Goal: Task Accomplishment & Management: Complete application form

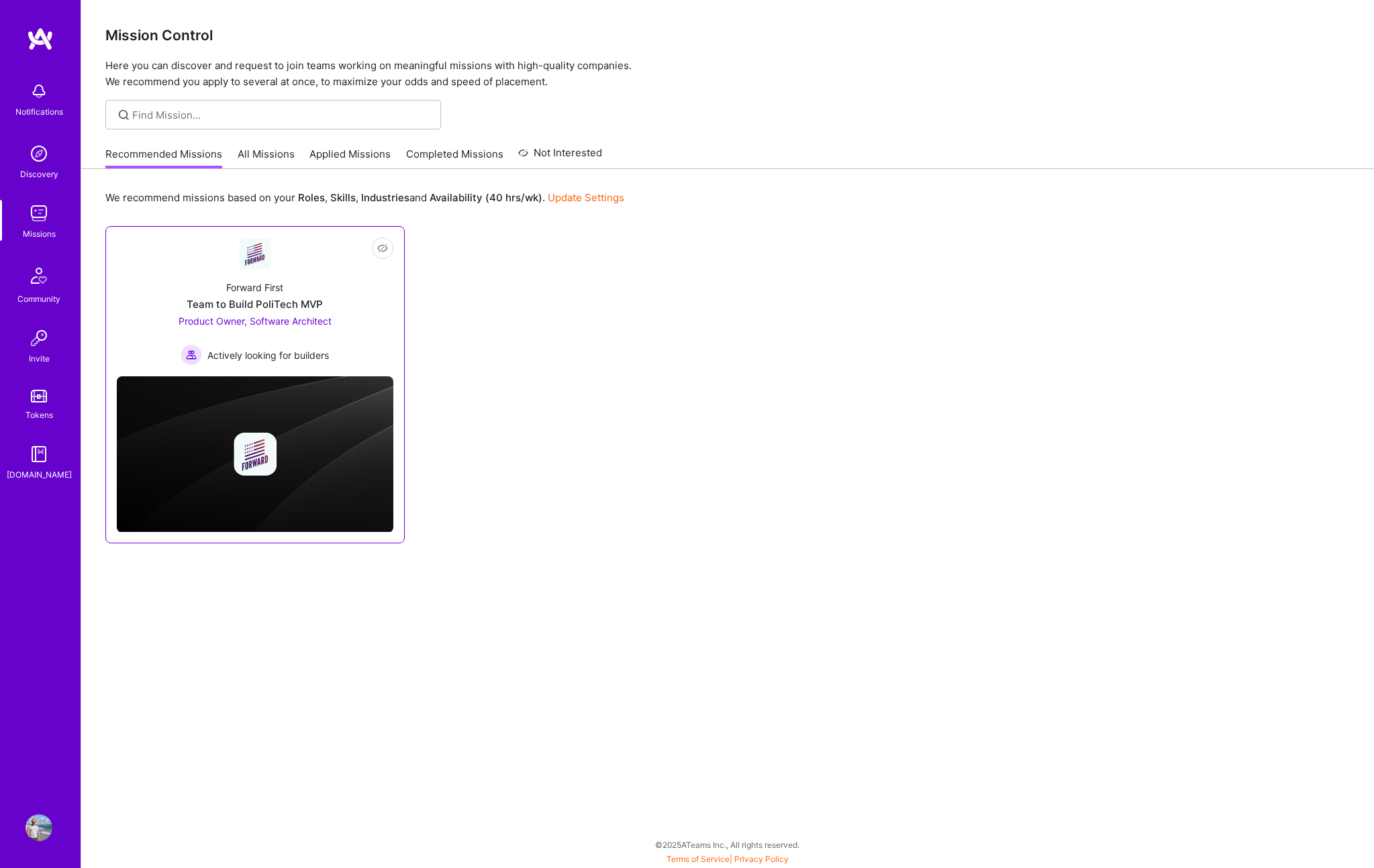
click at [341, 277] on div "Forward First Team to Build PoliTech MVP Product Owner, Software Architect Acti…" at bounding box center [255, 317] width 277 height 96
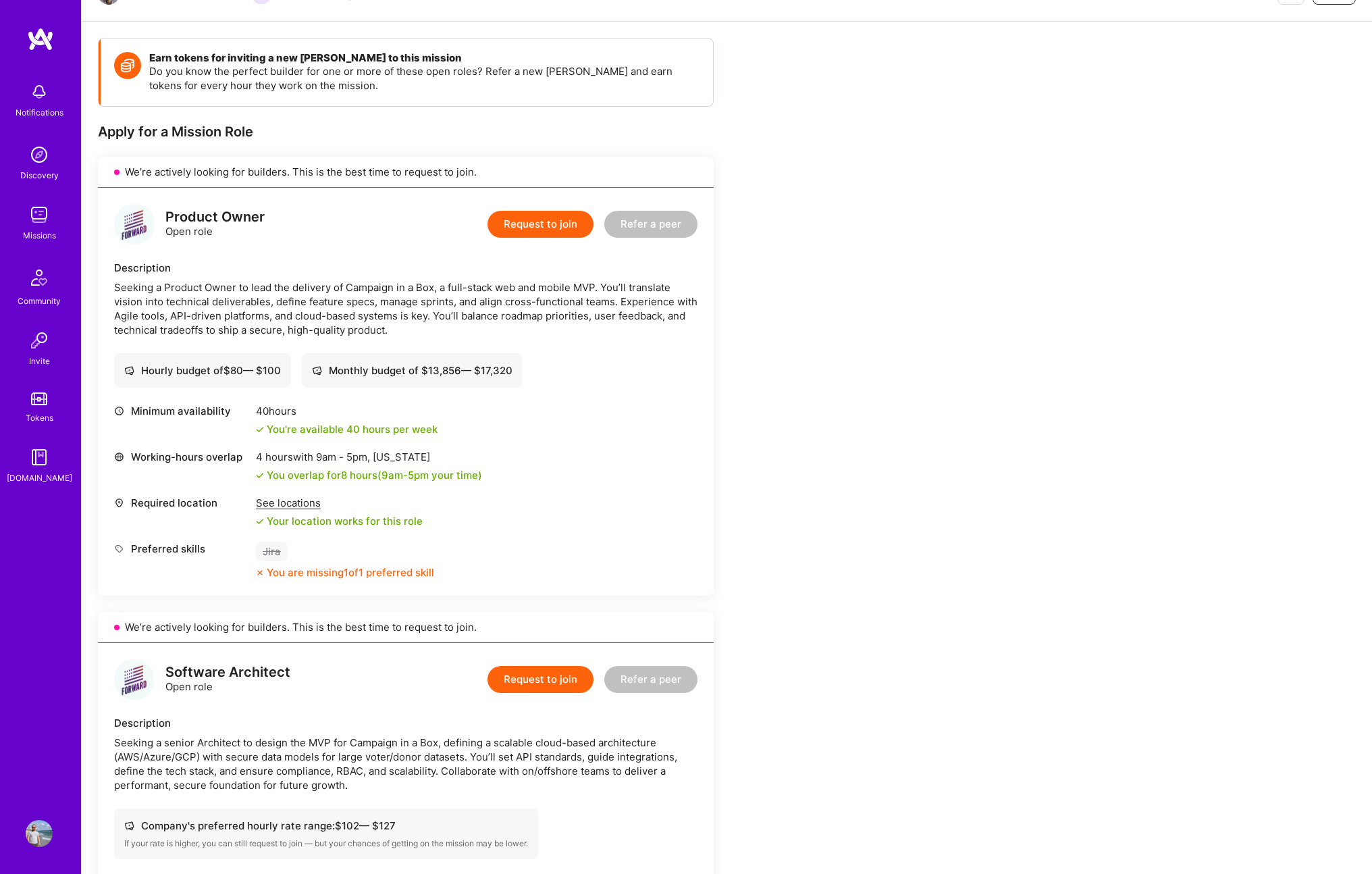
scroll to position [263, 0]
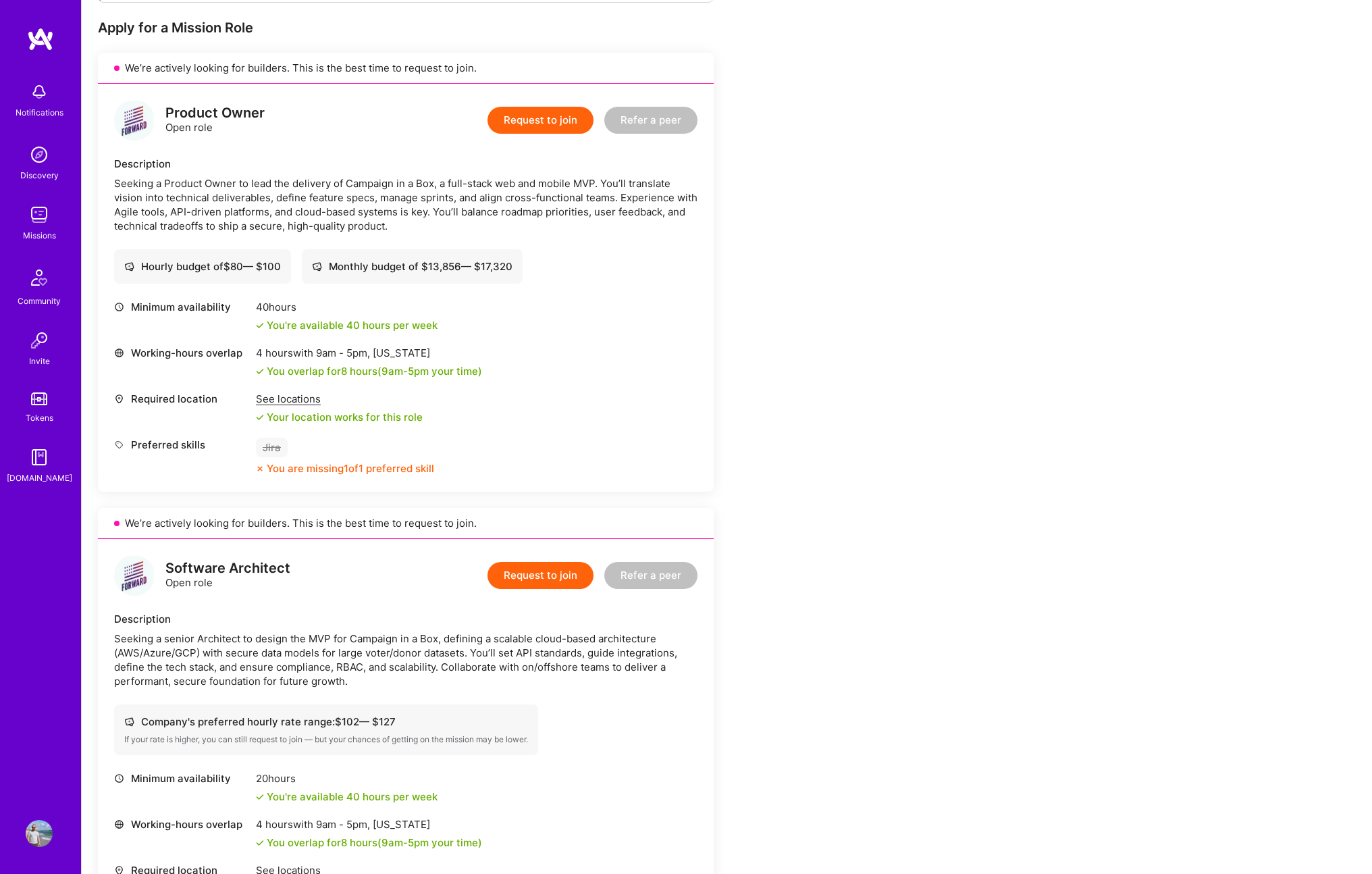
click at [528, 116] on button "Request to join" at bounding box center [541, 120] width 106 height 27
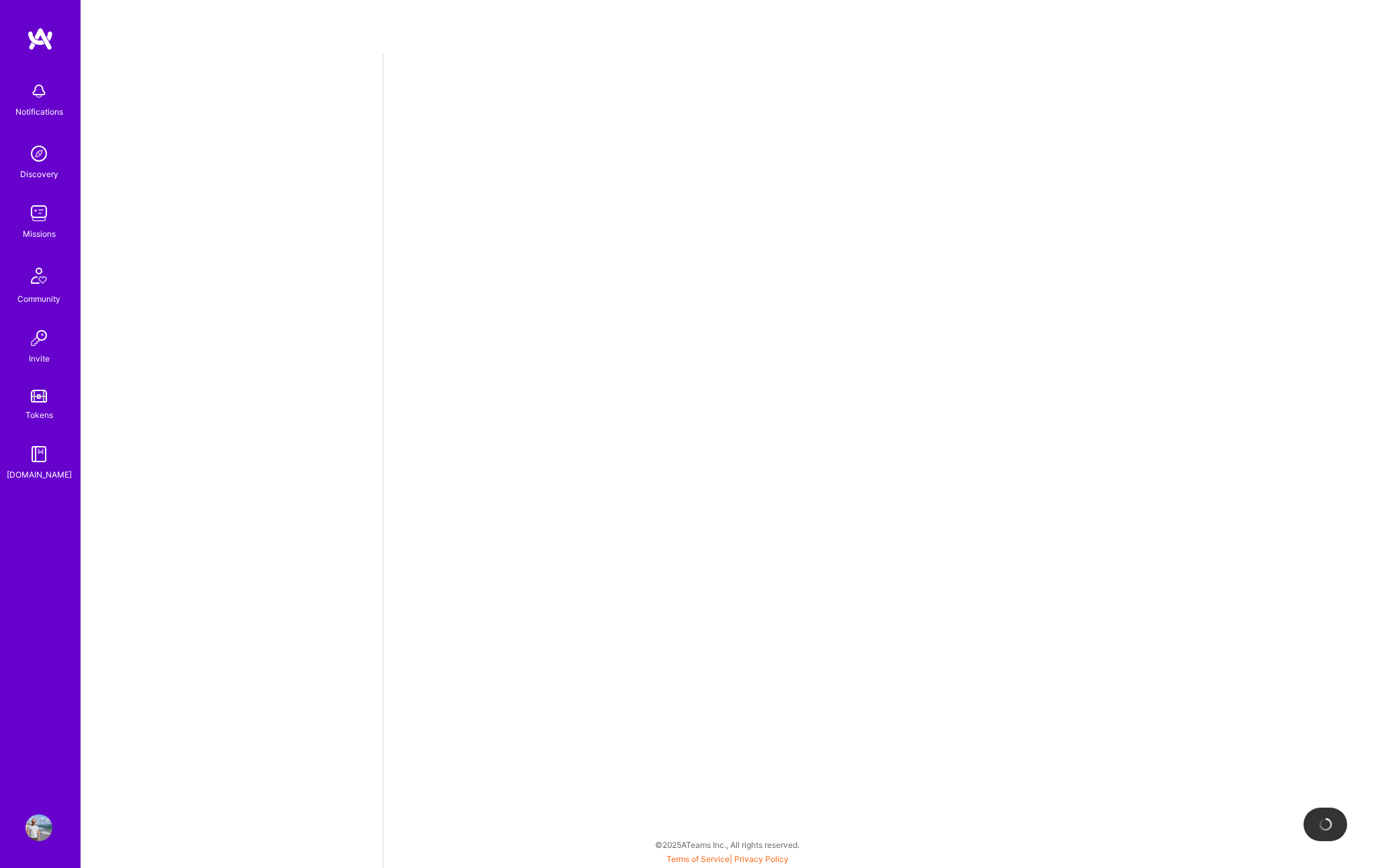
select select "CA"
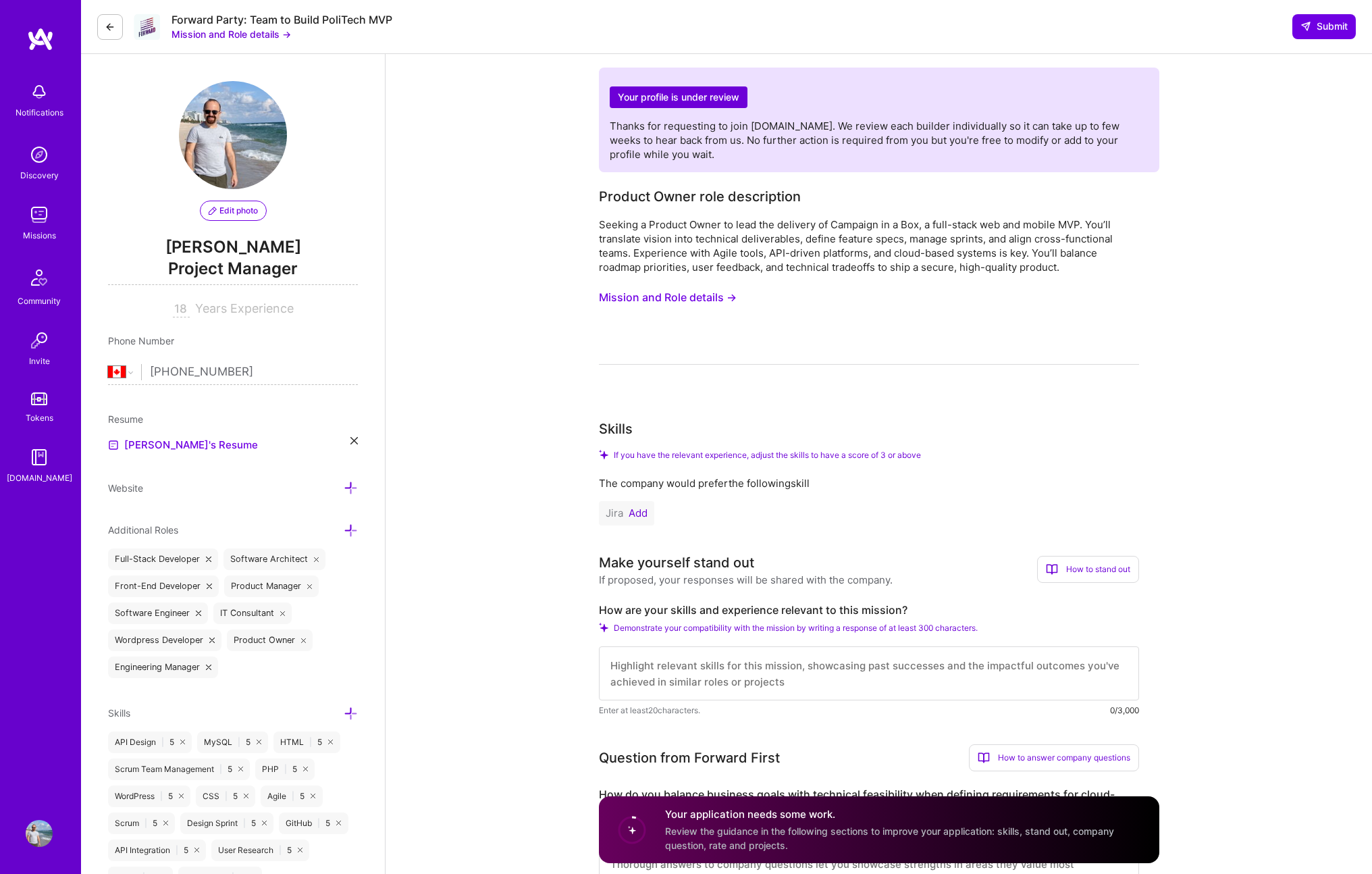
click at [638, 517] on button "Add" at bounding box center [638, 513] width 19 height 11
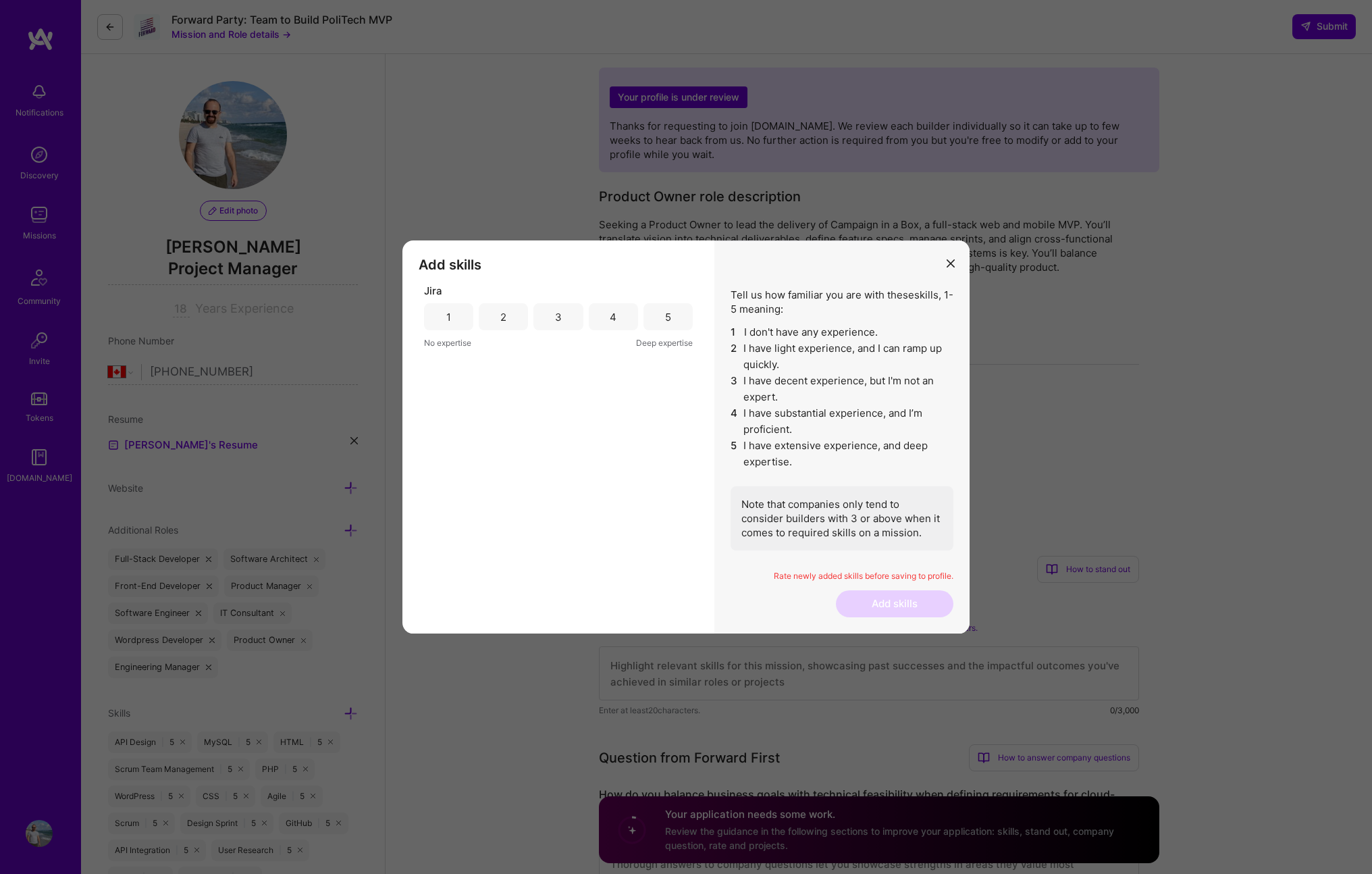
click at [675, 314] on div "5" at bounding box center [668, 316] width 50 height 27
click at [882, 602] on button "Add skills" at bounding box center [895, 604] width 117 height 27
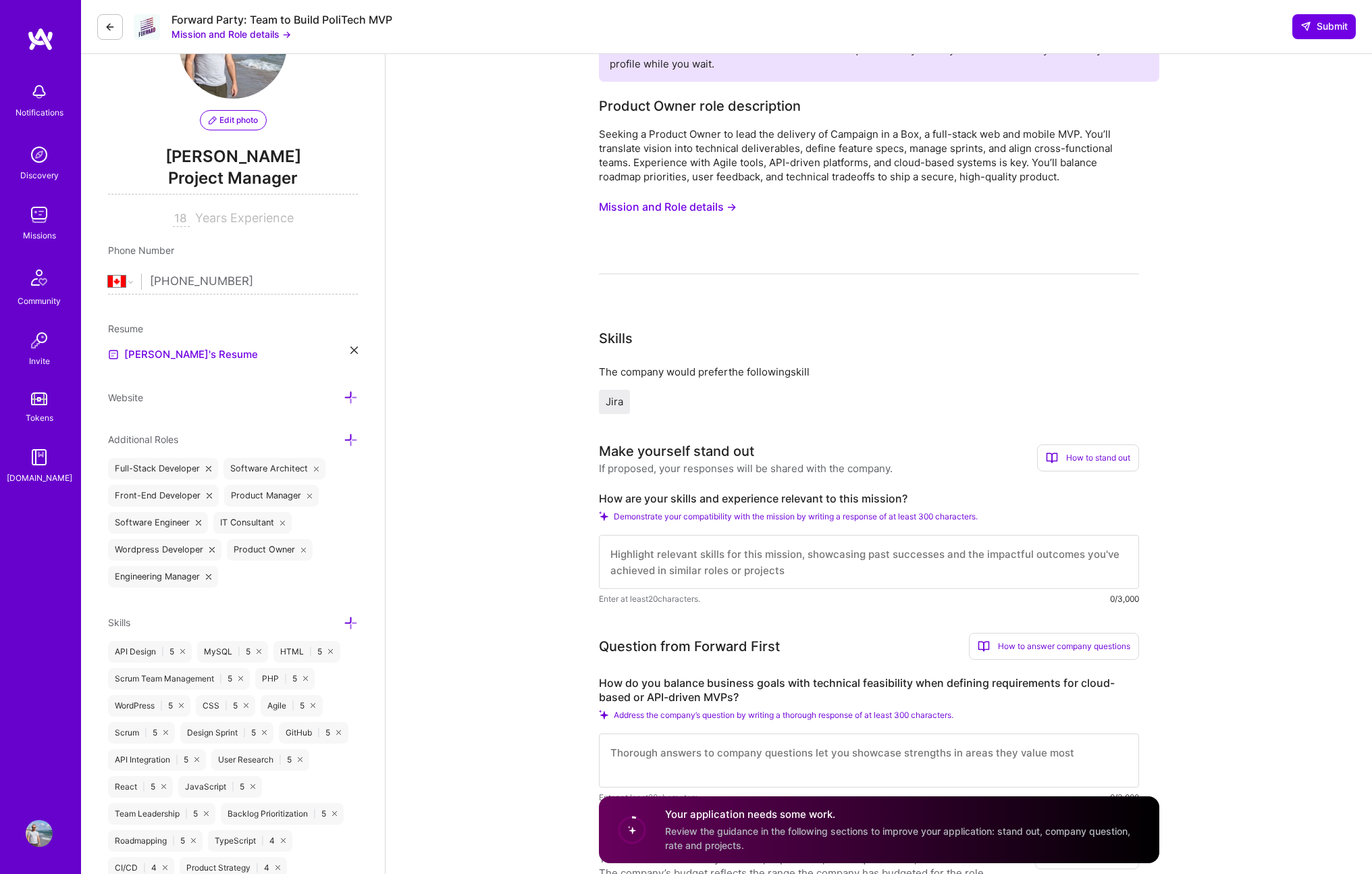
scroll to position [94, 0]
click at [794, 573] on textarea at bounding box center [870, 559] width 541 height 54
click at [901, 553] on textarea at bounding box center [870, 559] width 541 height 54
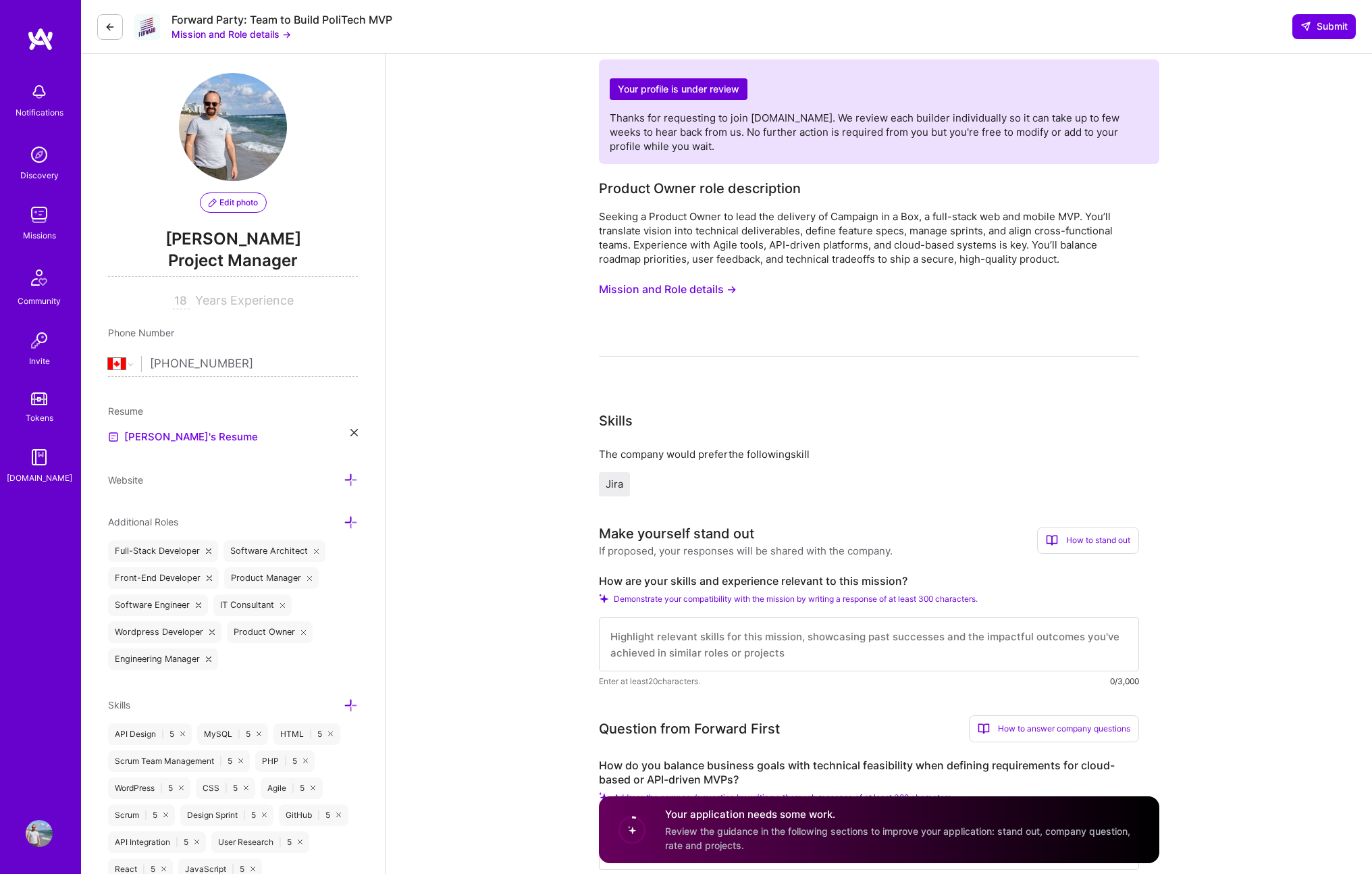
scroll to position [0, 0]
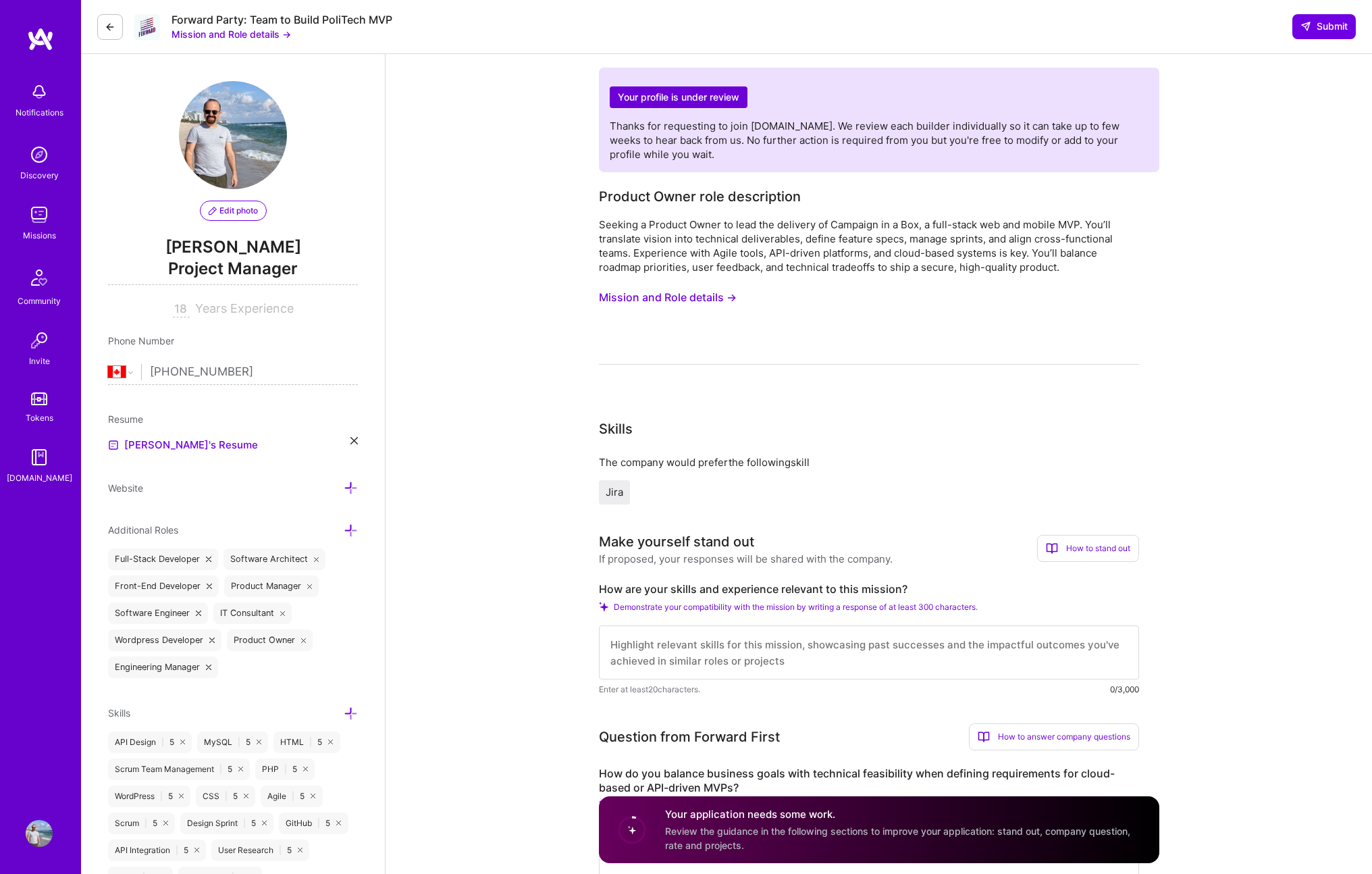
click at [778, 648] on textarea at bounding box center [870, 652] width 541 height 54
click at [947, 661] on textarea "In my last product owner role at Nestle I simultaneously managed" at bounding box center [870, 652] width 541 height 54
click at [797, 641] on textarea "In my last product owner role at Nestle I simultaneously managed the developmen…" at bounding box center [870, 652] width 541 height 54
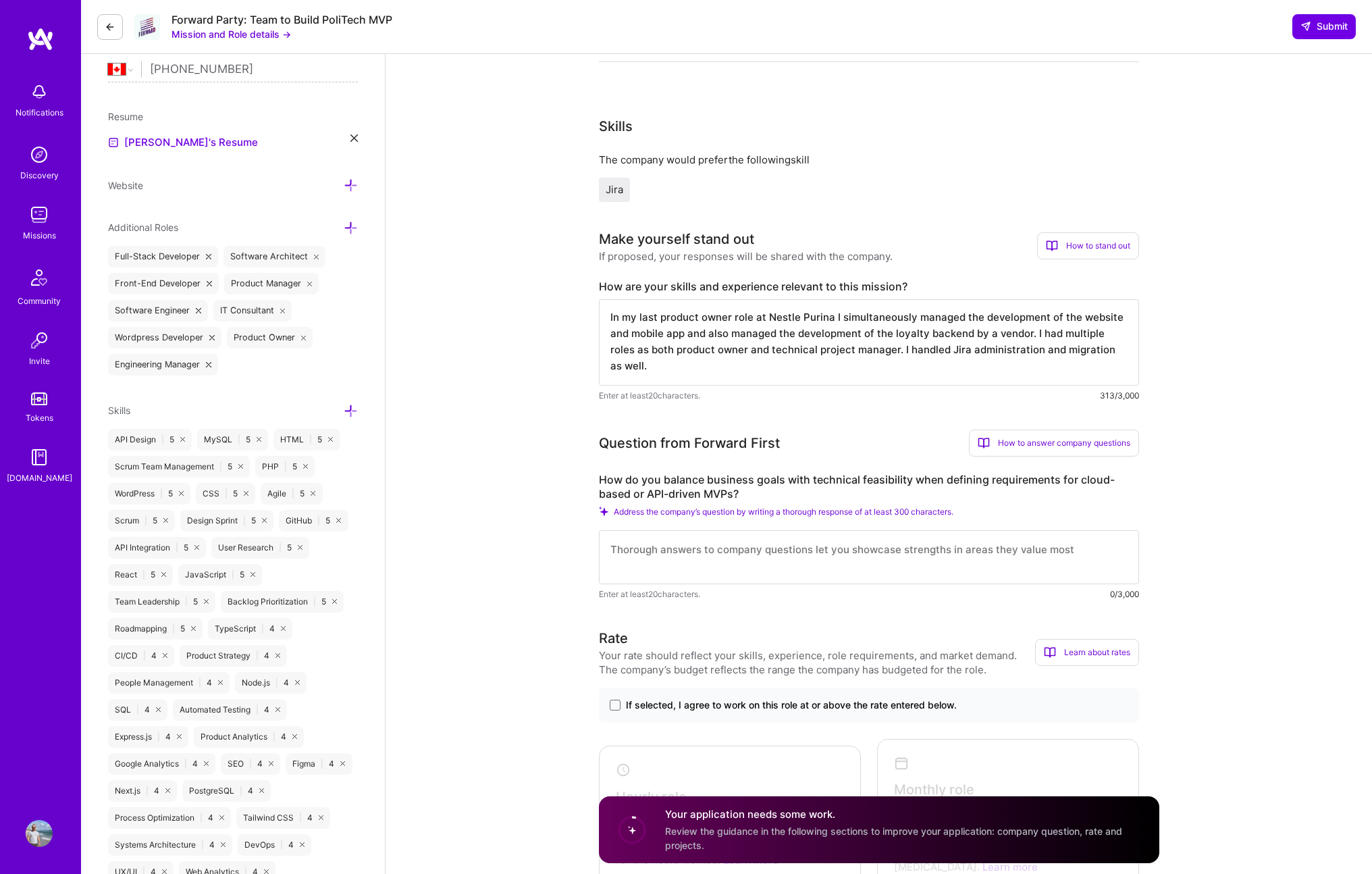
scroll to position [316, 0]
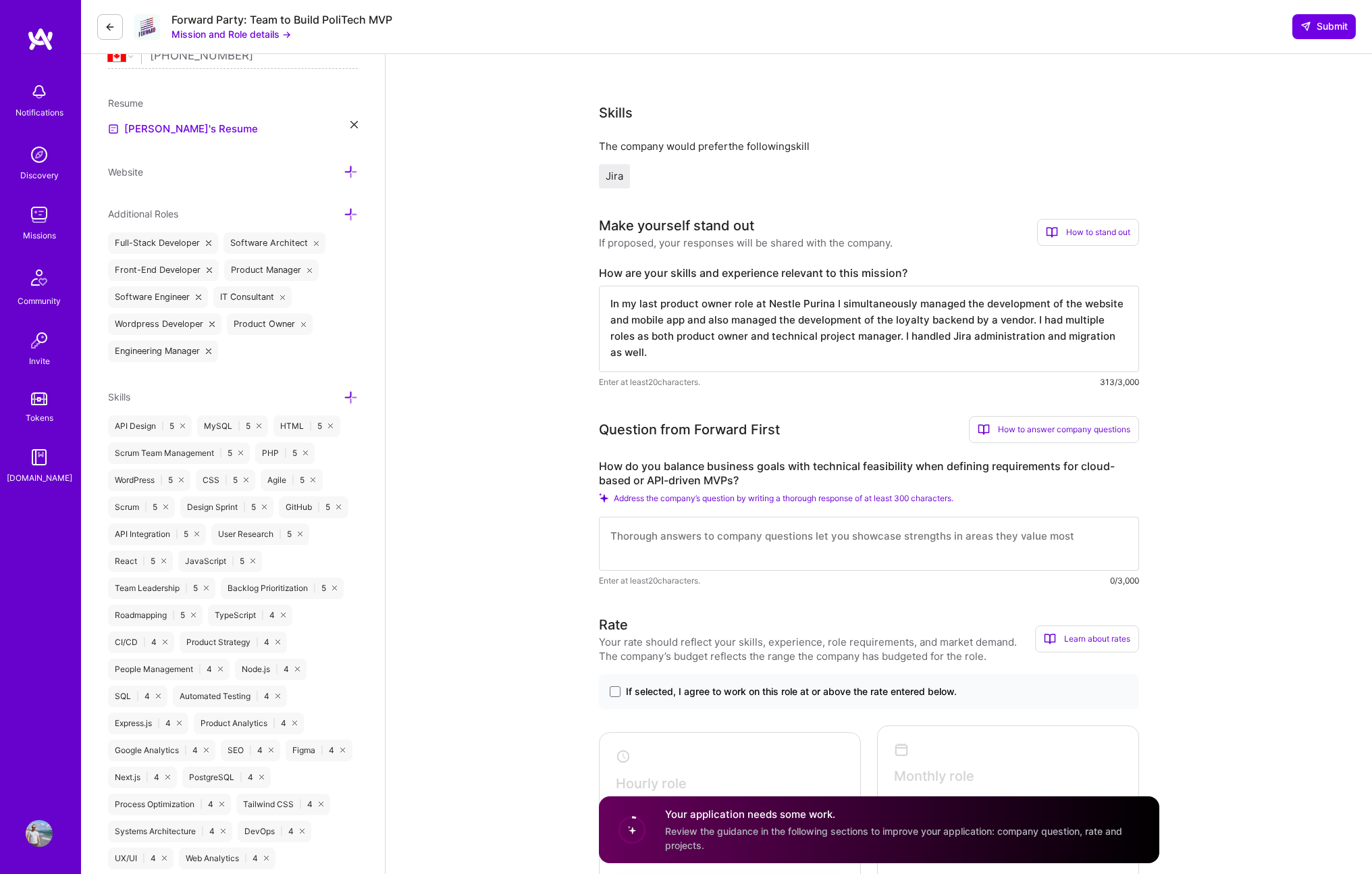
type textarea "In my last product owner role at Nestle Purina I simultaneously managed the dev…"
click at [722, 475] on label "How do you balance business goals with technical feasibility when defining requ…" at bounding box center [870, 473] width 541 height 29
copy label "How do you balance business goals with technical feasibility when defining requ…"
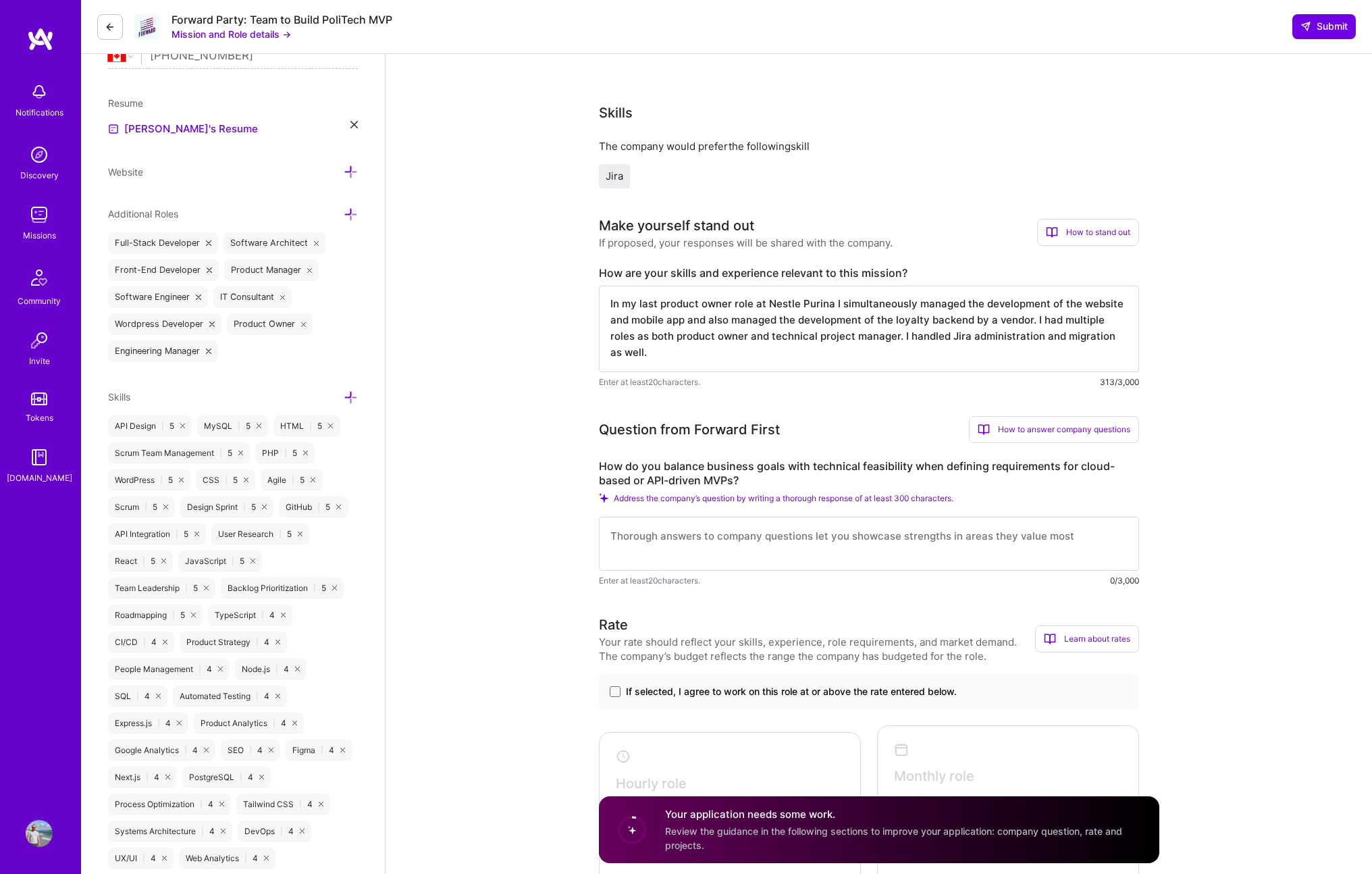
click at [778, 540] on textarea at bounding box center [870, 544] width 541 height 54
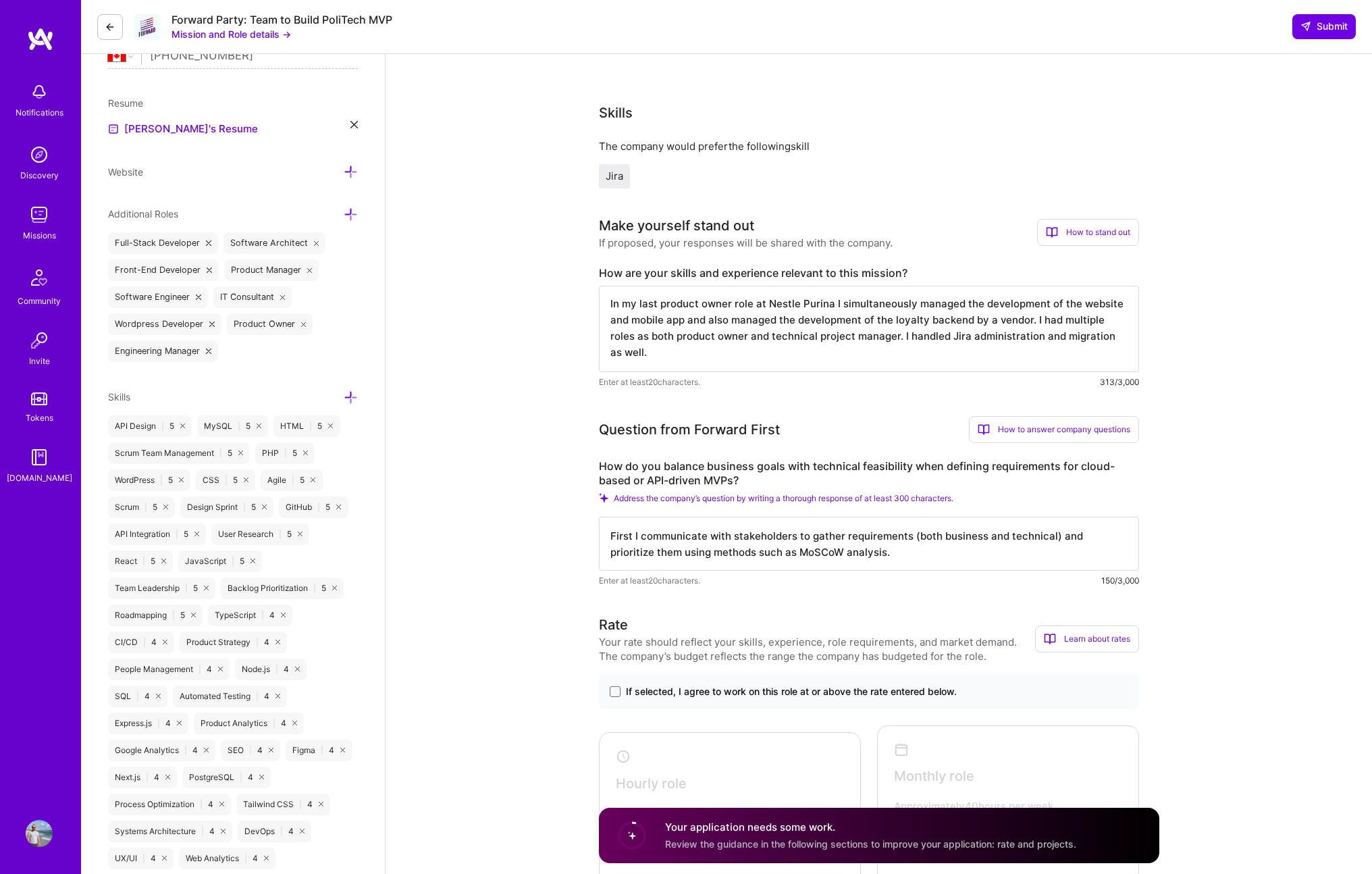
click at [841, 553] on textarea "First I communicate with stakeholders to gather requirements (both business and…" at bounding box center [870, 544] width 541 height 54
click at [963, 552] on textarea "First I communicate with stakeholders to gather requirements (both business and…" at bounding box center [870, 544] width 541 height 54
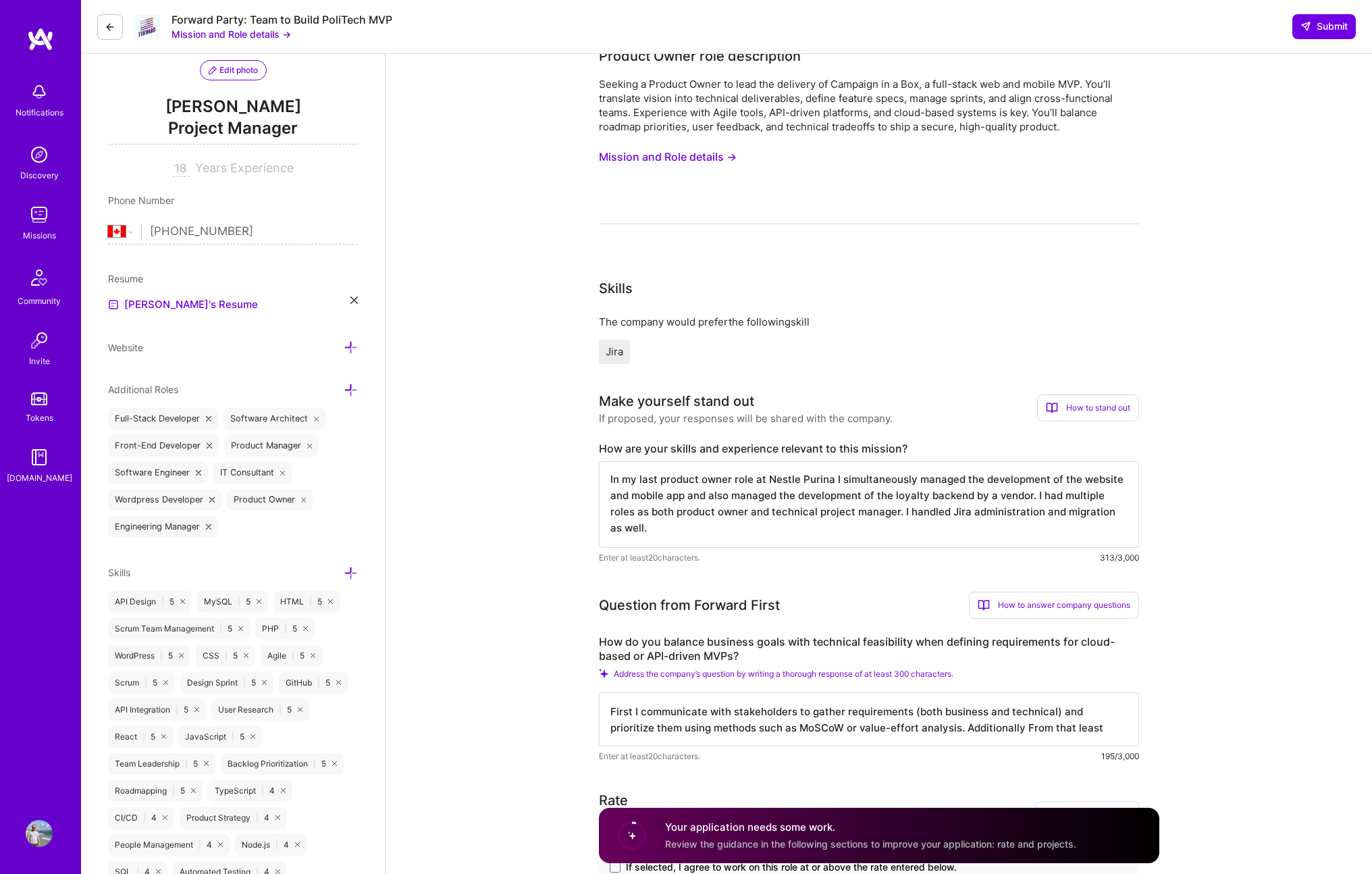
scroll to position [286, 0]
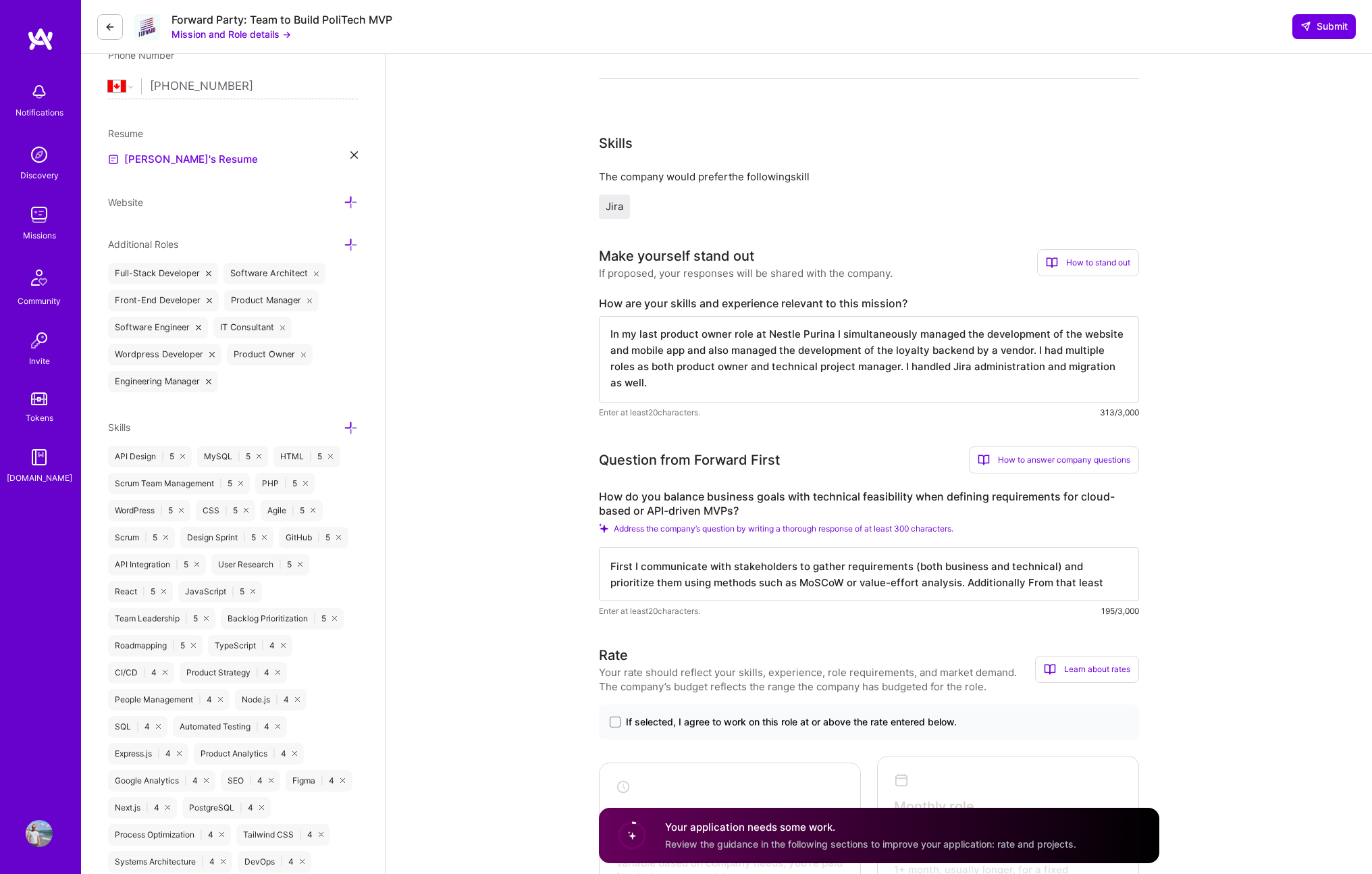
click at [736, 377] on textarea "In my last product owner role at Nestle Purina I simultaneously managed the dev…" at bounding box center [870, 359] width 541 height 86
click at [877, 571] on textarea "First I communicate with stakeholders to gather requirements (both business and…" at bounding box center [870, 574] width 541 height 54
click at [1111, 577] on textarea "First I communicate with stakeholders to gather requirements (both business and…" at bounding box center [870, 574] width 541 height 54
paste textarea "non functional requirements scalability, performance, security, reliability"
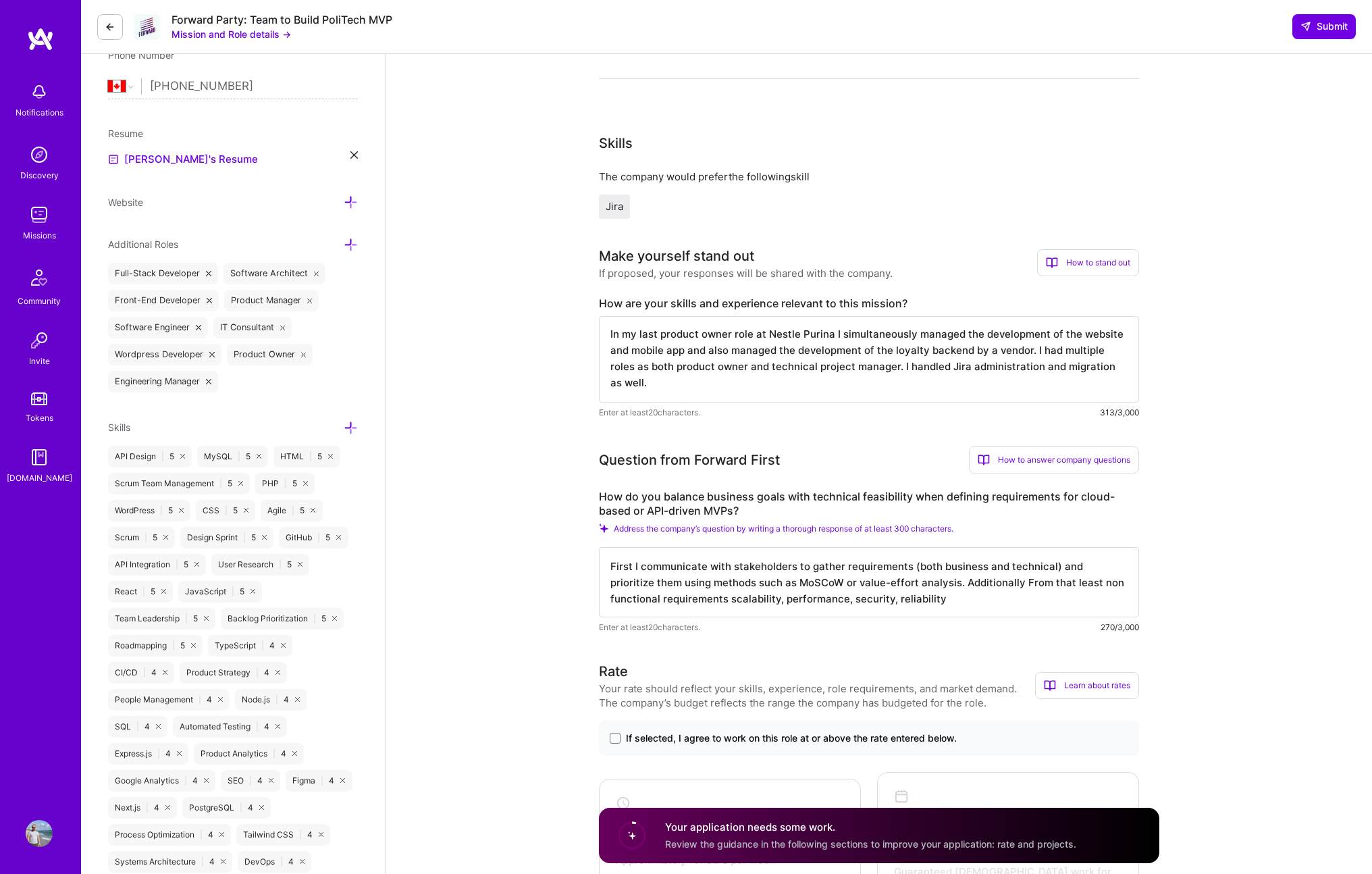
click at [1085, 582] on textarea "First I communicate with stakeholders to gather requirements (both business and…" at bounding box center [870, 582] width 541 height 70
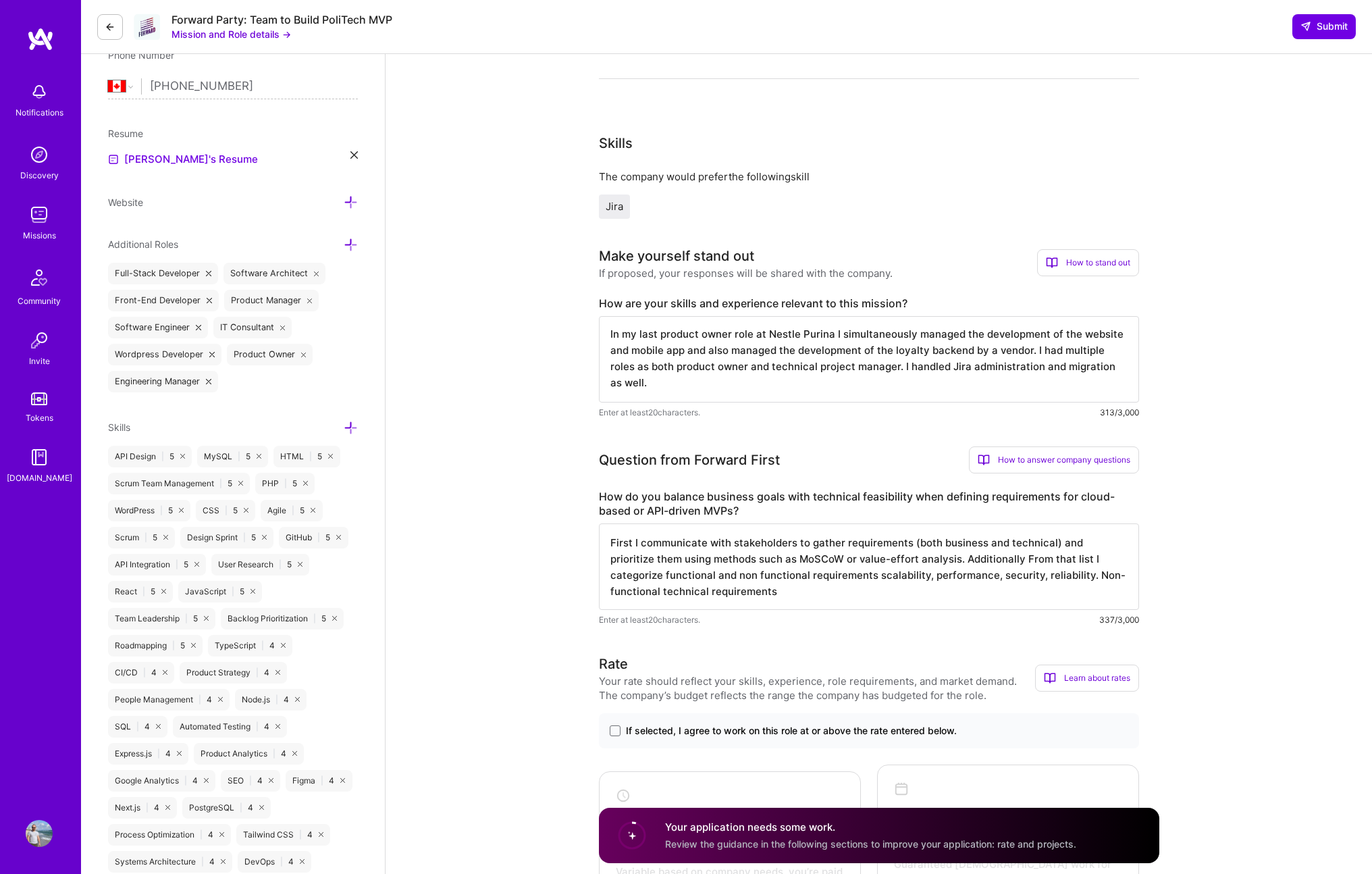
click at [1089, 574] on textarea "First I communicate with stakeholders to gather requirements (both business and…" at bounding box center [870, 567] width 541 height 86
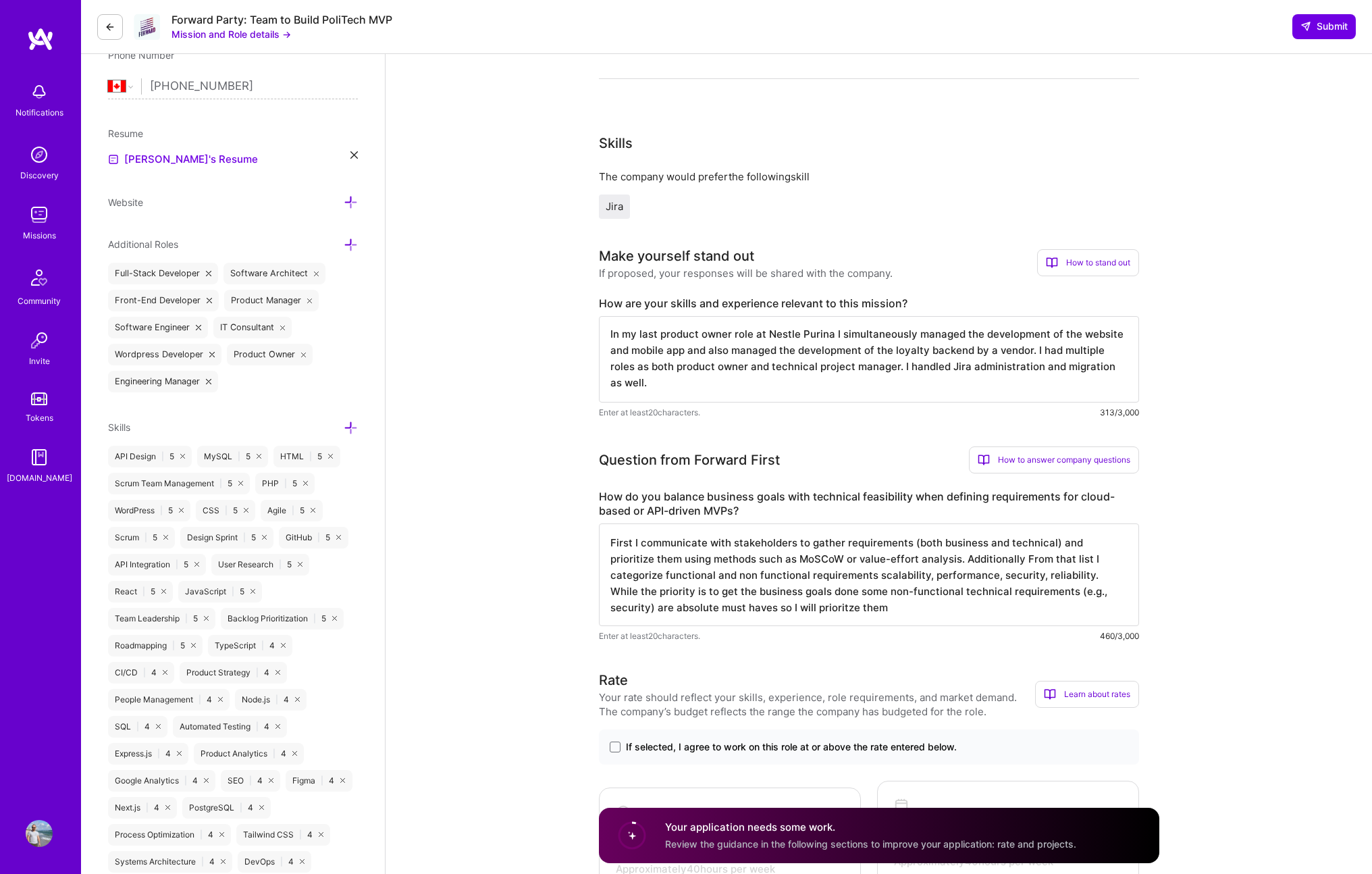
click at [794, 605] on textarea "First I communicate with stakeholders to gather requirements (both business and…" at bounding box center [870, 575] width 541 height 103
click at [887, 616] on textarea "First I communicate with stakeholders to gather requirements (both business and…" at bounding box center [870, 575] width 541 height 103
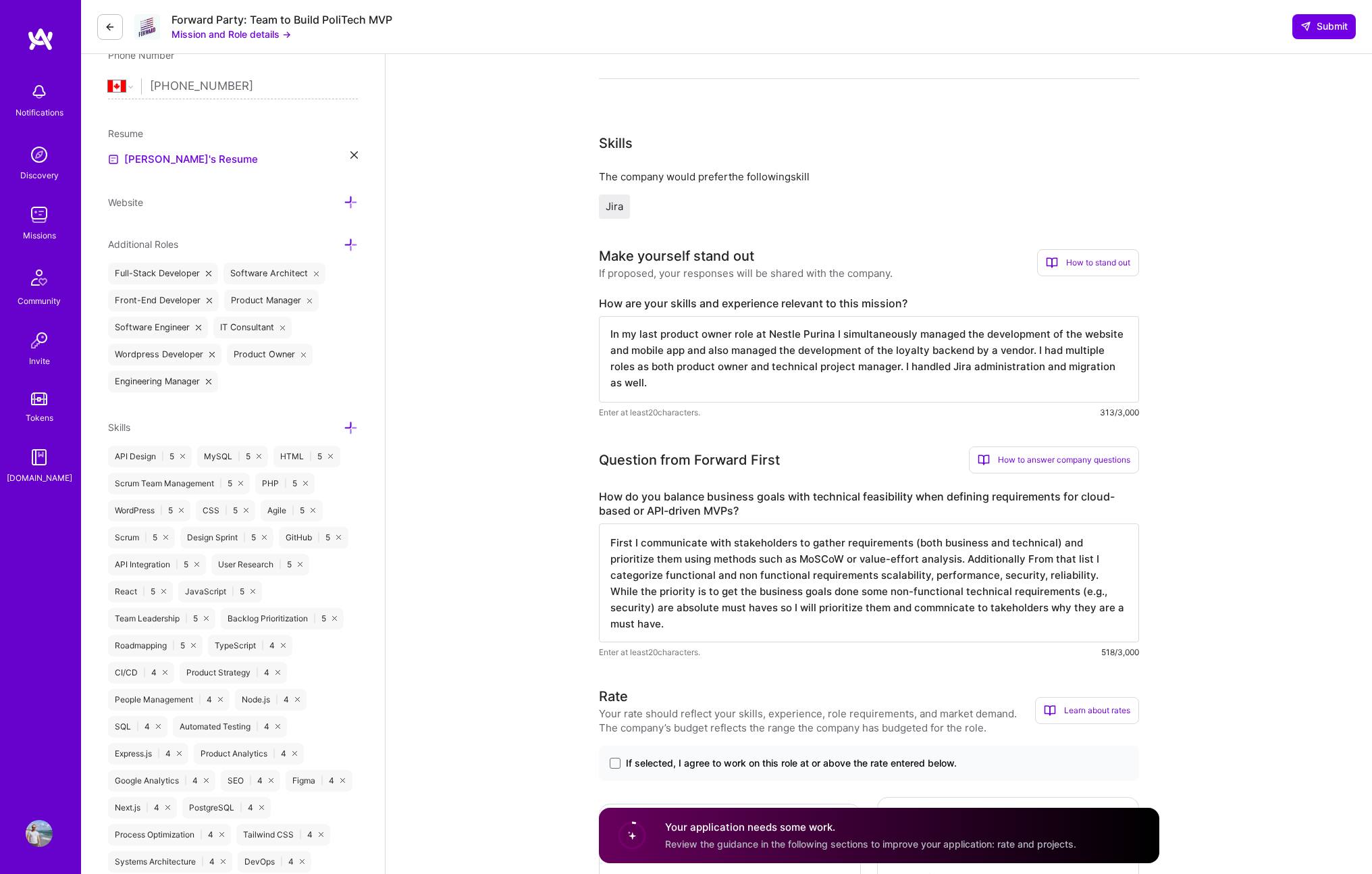
click at [938, 609] on textarea "First I communicate with stakeholders to gather requirements (both business and…" at bounding box center [870, 583] width 541 height 119
click at [870, 608] on textarea "First I communicate with stakeholders to gather requirements (both business and…" at bounding box center [870, 583] width 541 height 119
click at [1011, 608] on textarea "First I communicate with stakeholders to gather requirements (both business and…" at bounding box center [870, 583] width 541 height 119
type textarea "First I communicate with stakeholders to gather requirements (both business and…"
click at [990, 693] on h3 "Rate" at bounding box center [818, 696] width 436 height 20
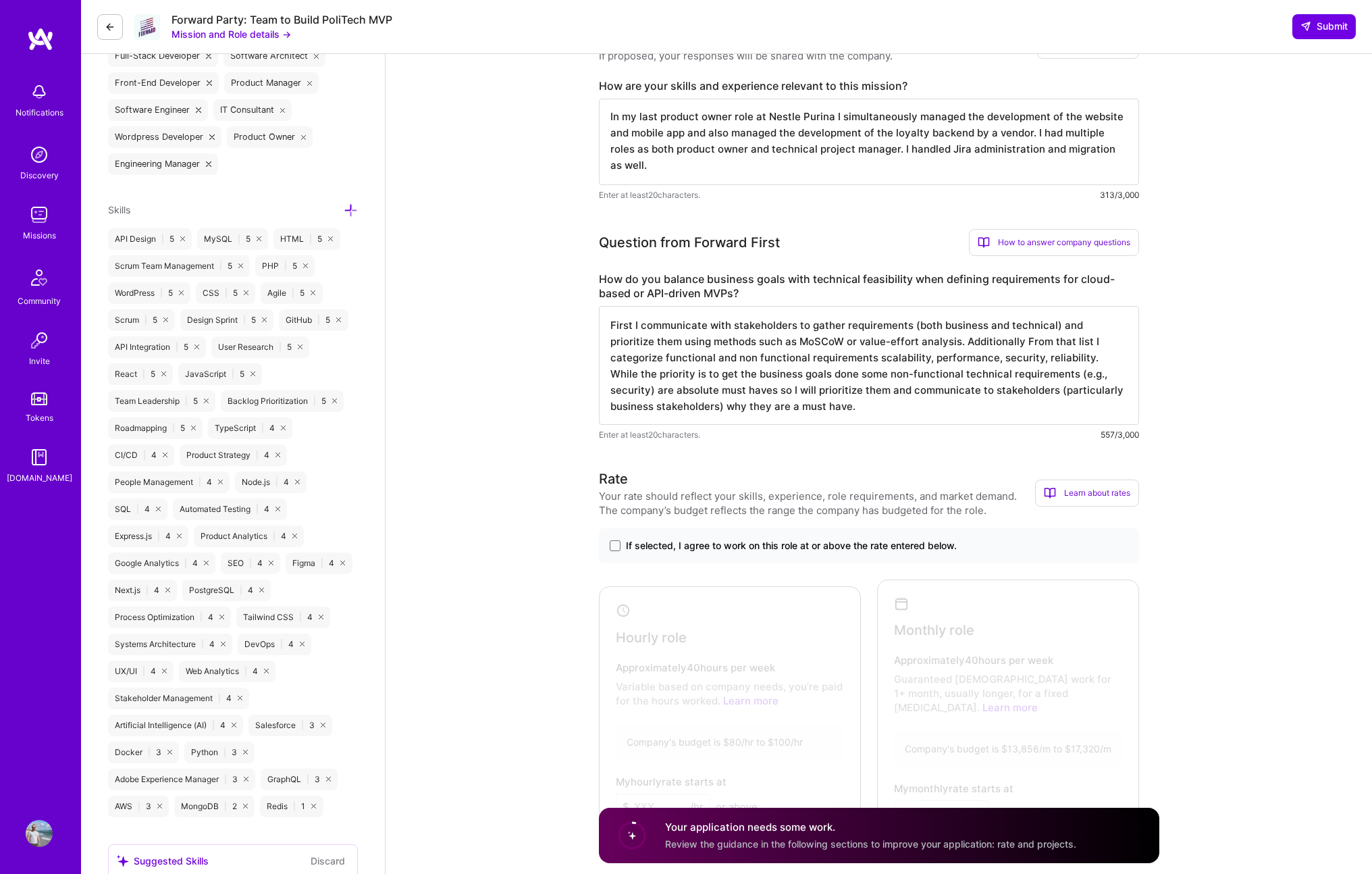
scroll to position [656, 0]
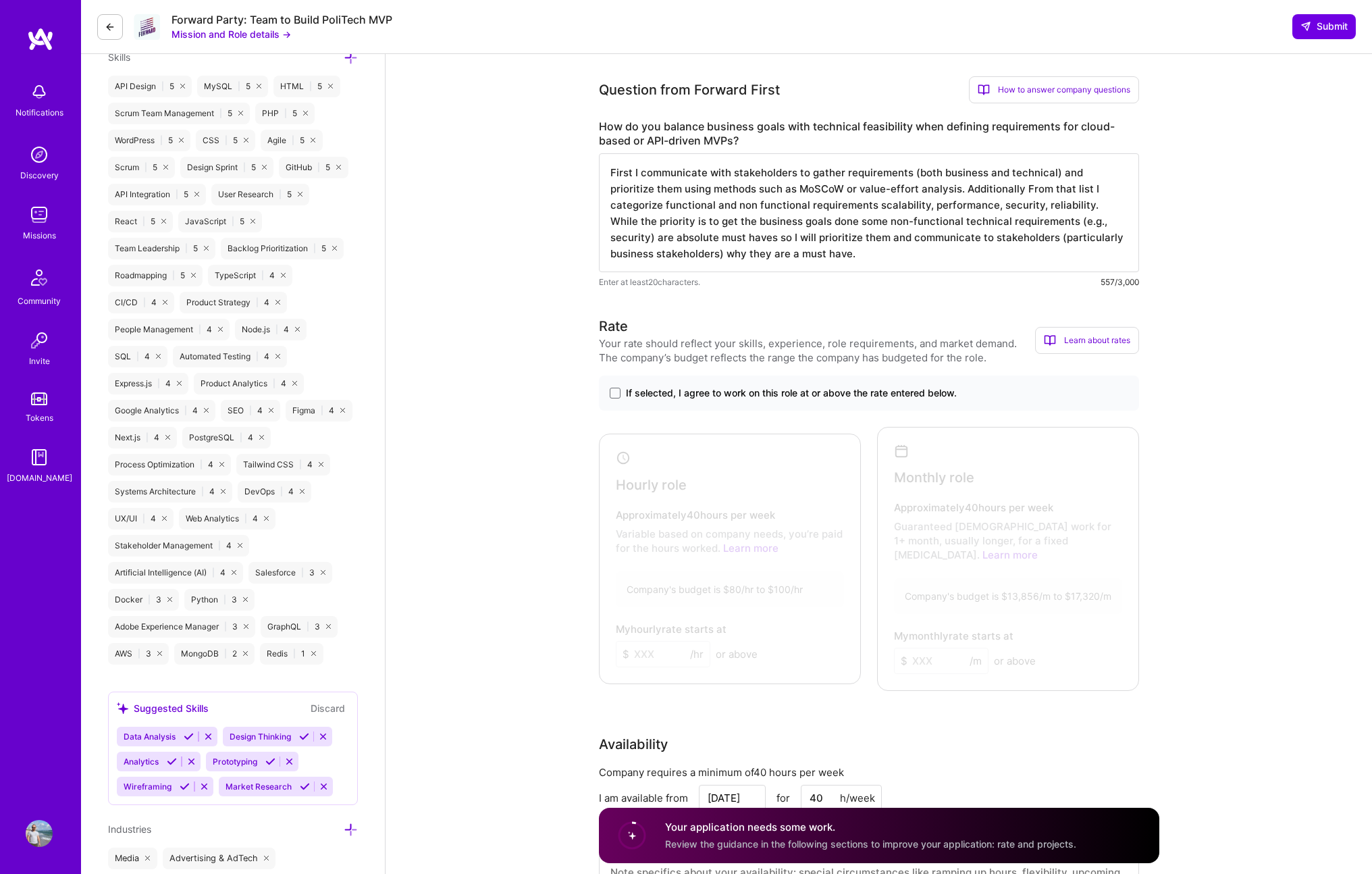
click at [655, 395] on span "If selected, I agree to work on this role at or above the rate entered below." at bounding box center [791, 393] width 331 height 14
click at [0, 0] on input "If selected, I agree to work on this role at or above the rate entered below." at bounding box center [0, 0] width 0 height 0
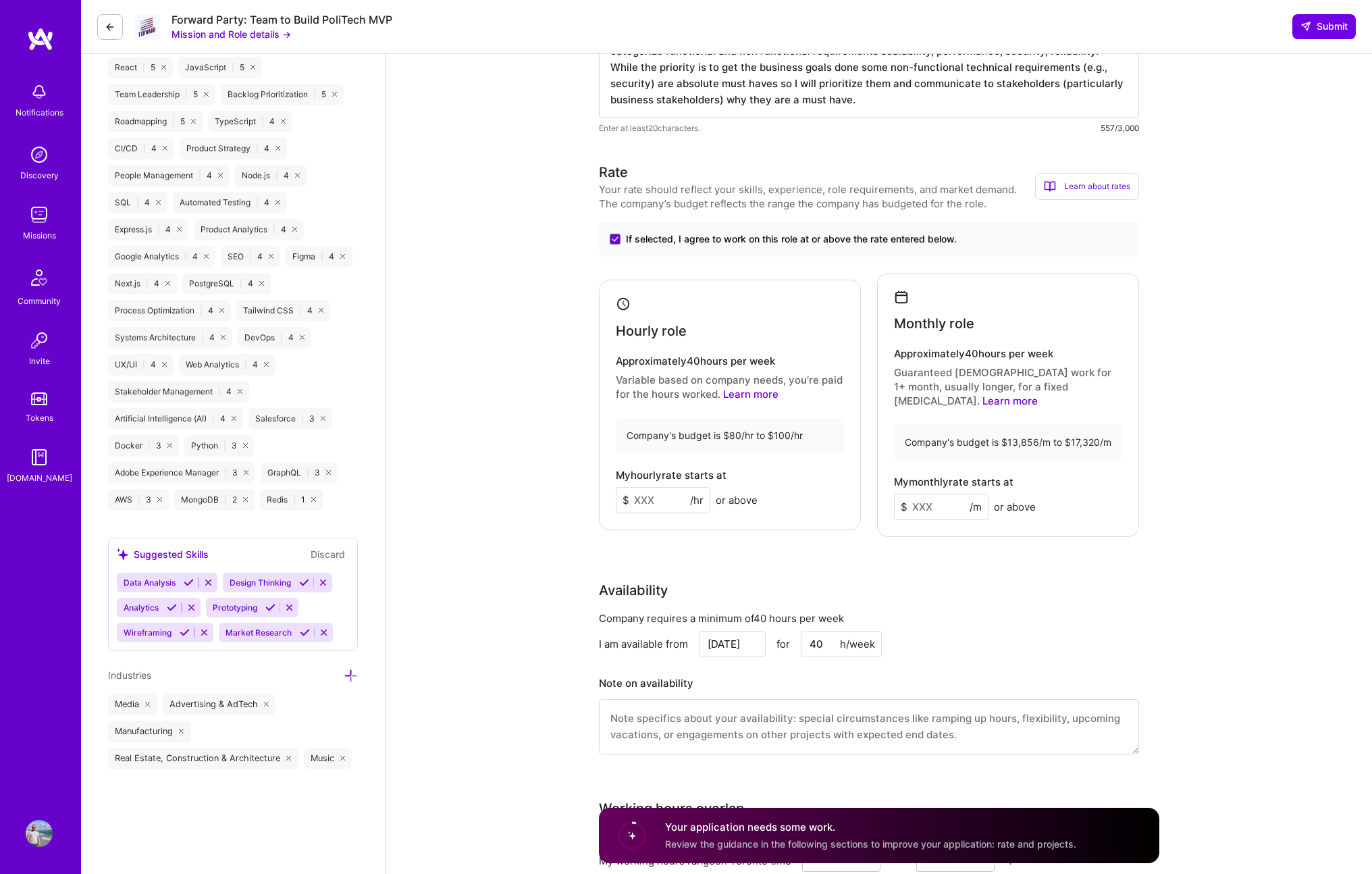
scroll to position [942, 0]
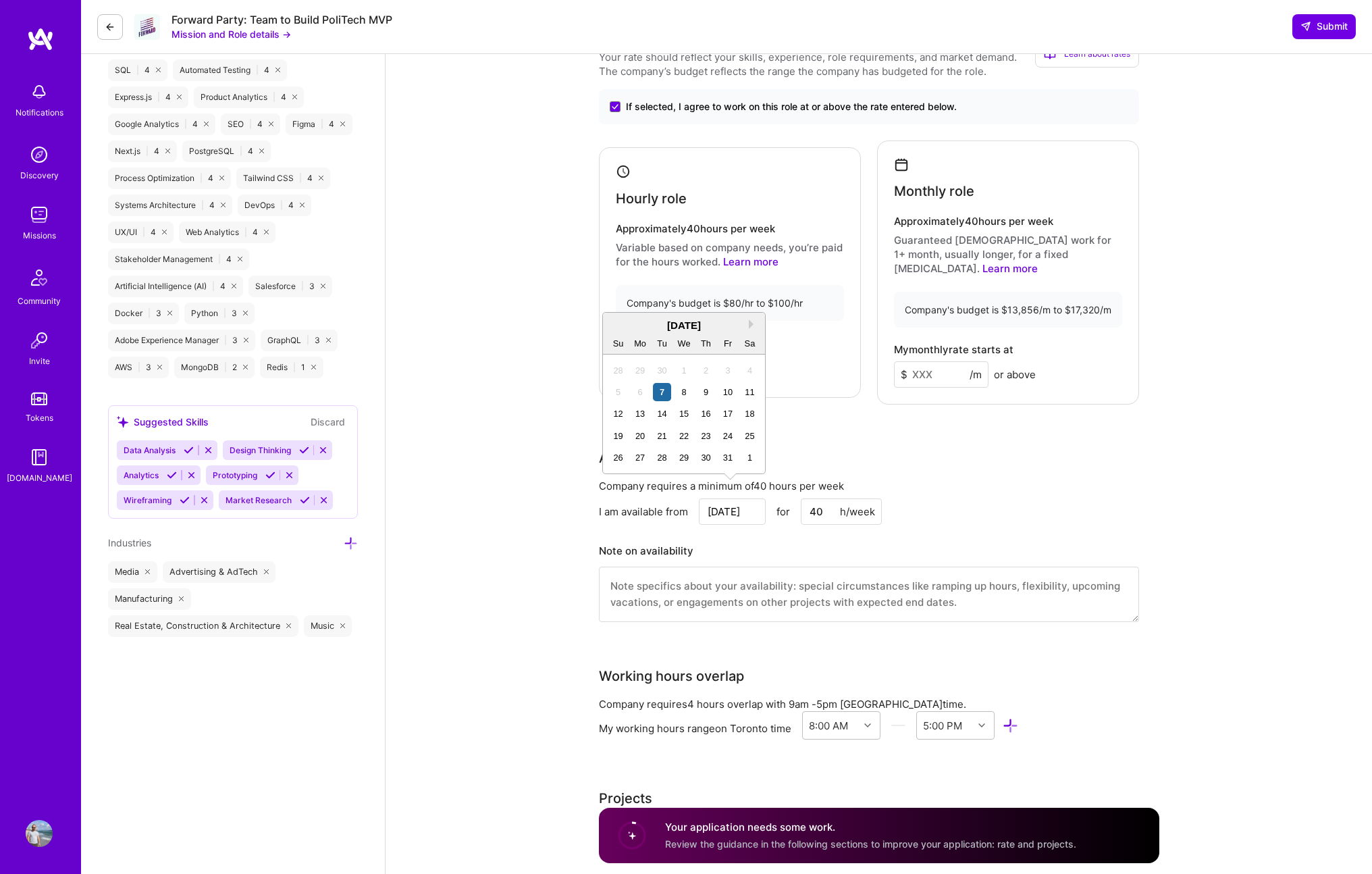
click at [722, 498] on input "[DATE]" at bounding box center [732, 512] width 67 height 26
click at [633, 415] on div "13" at bounding box center [641, 414] width 18 height 18
type input "[DATE]"
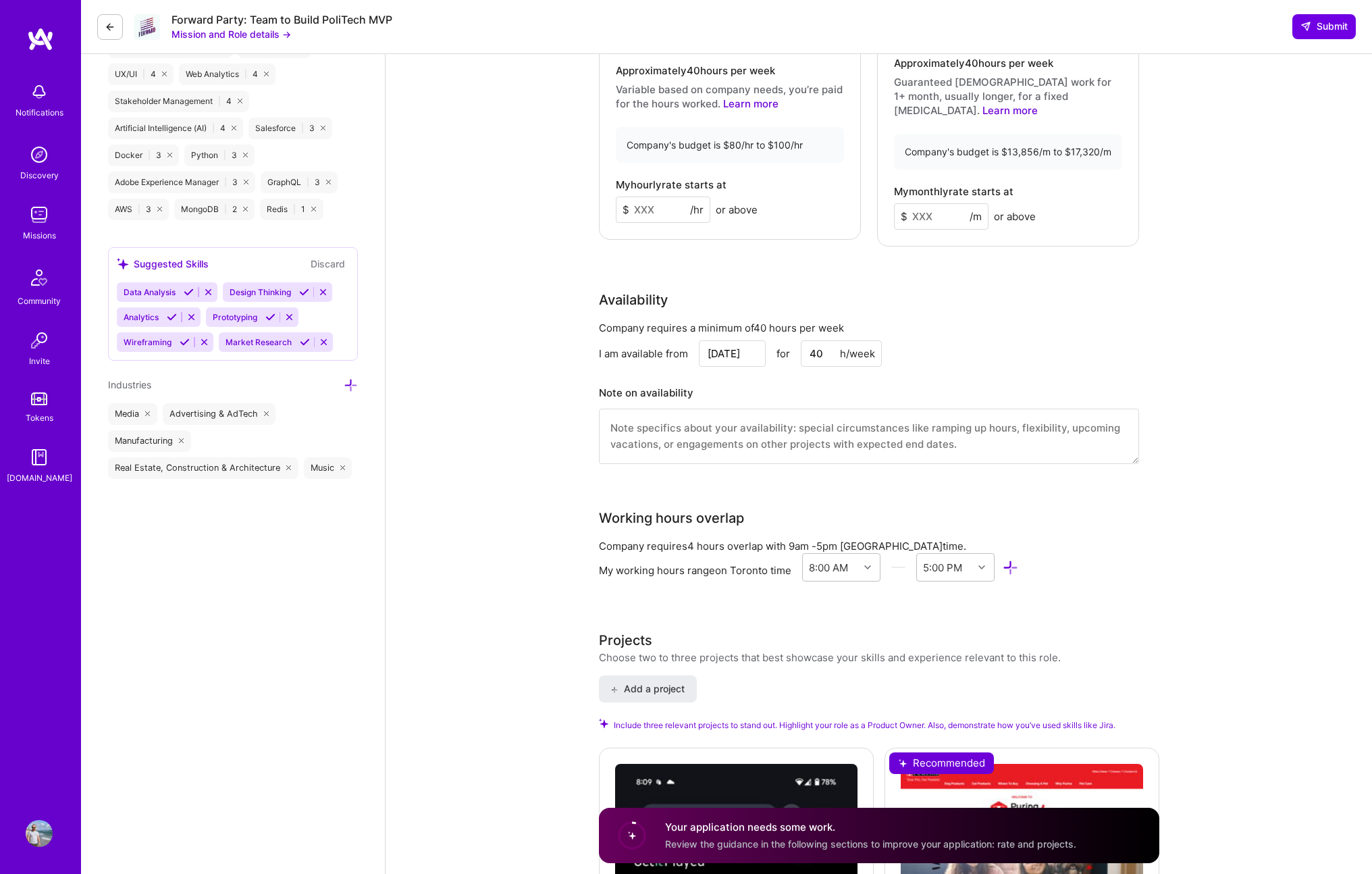
scroll to position [1202, 0]
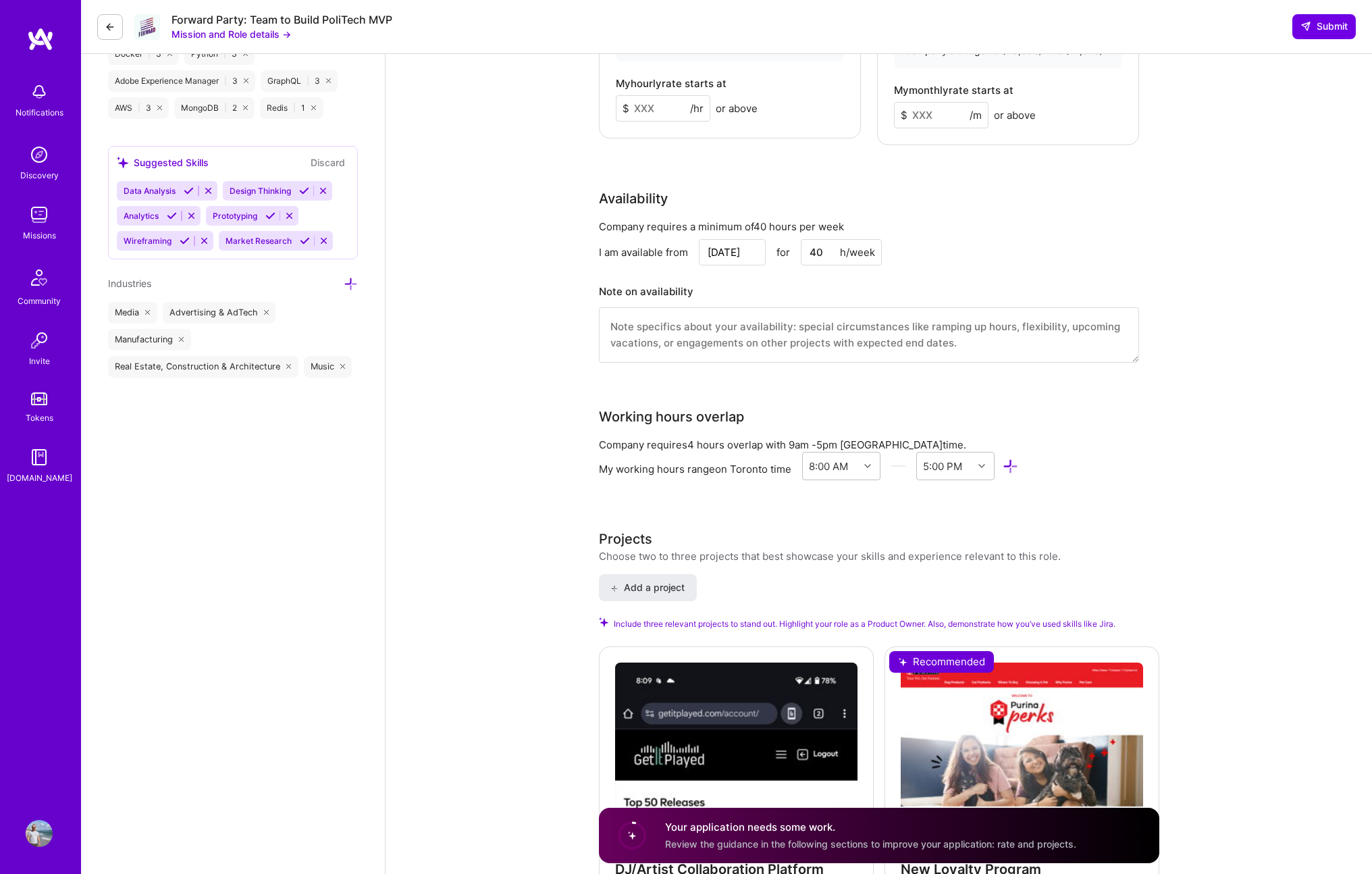
click at [957, 323] on textarea at bounding box center [870, 335] width 541 height 55
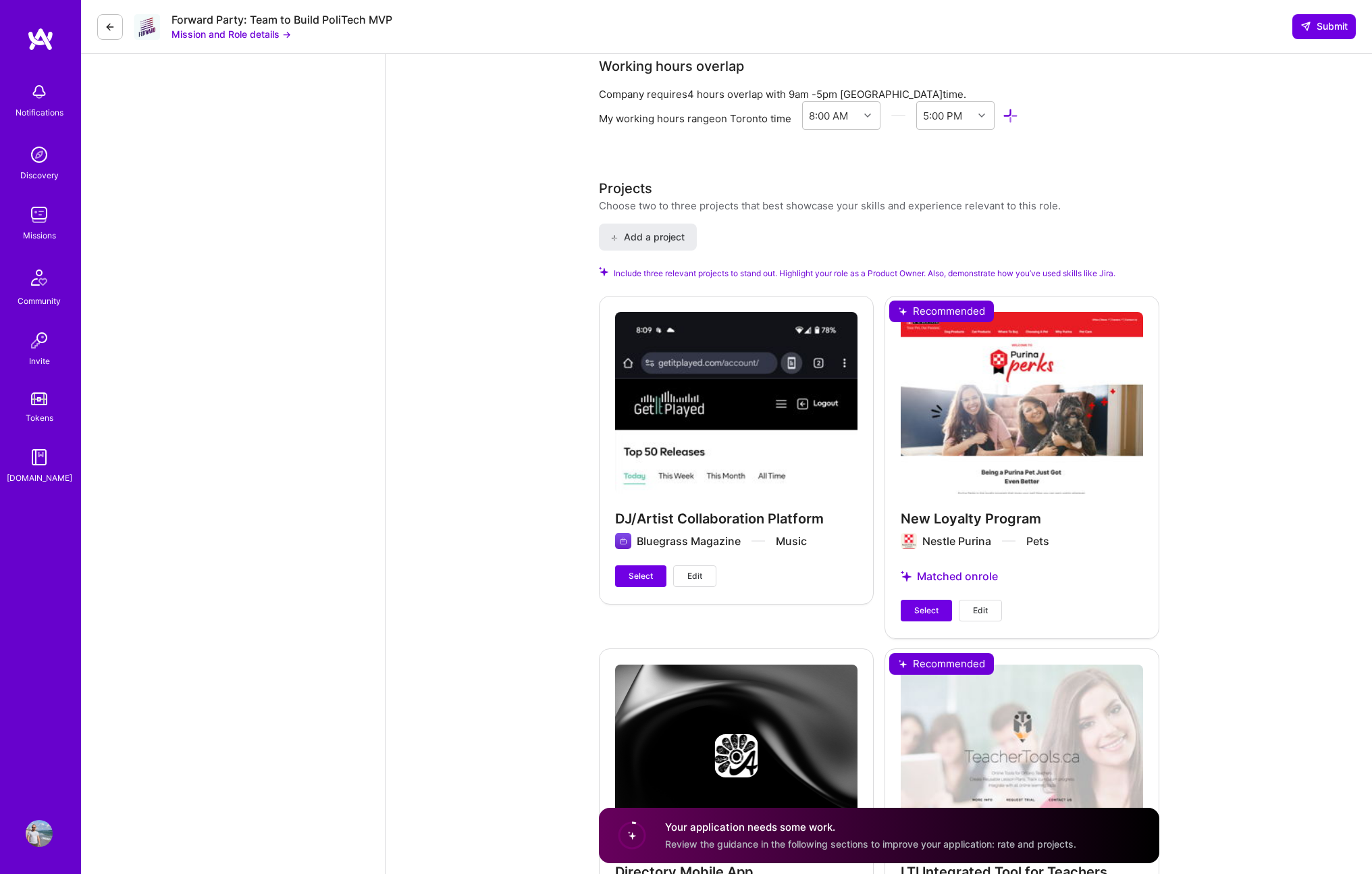
scroll to position [1558, 0]
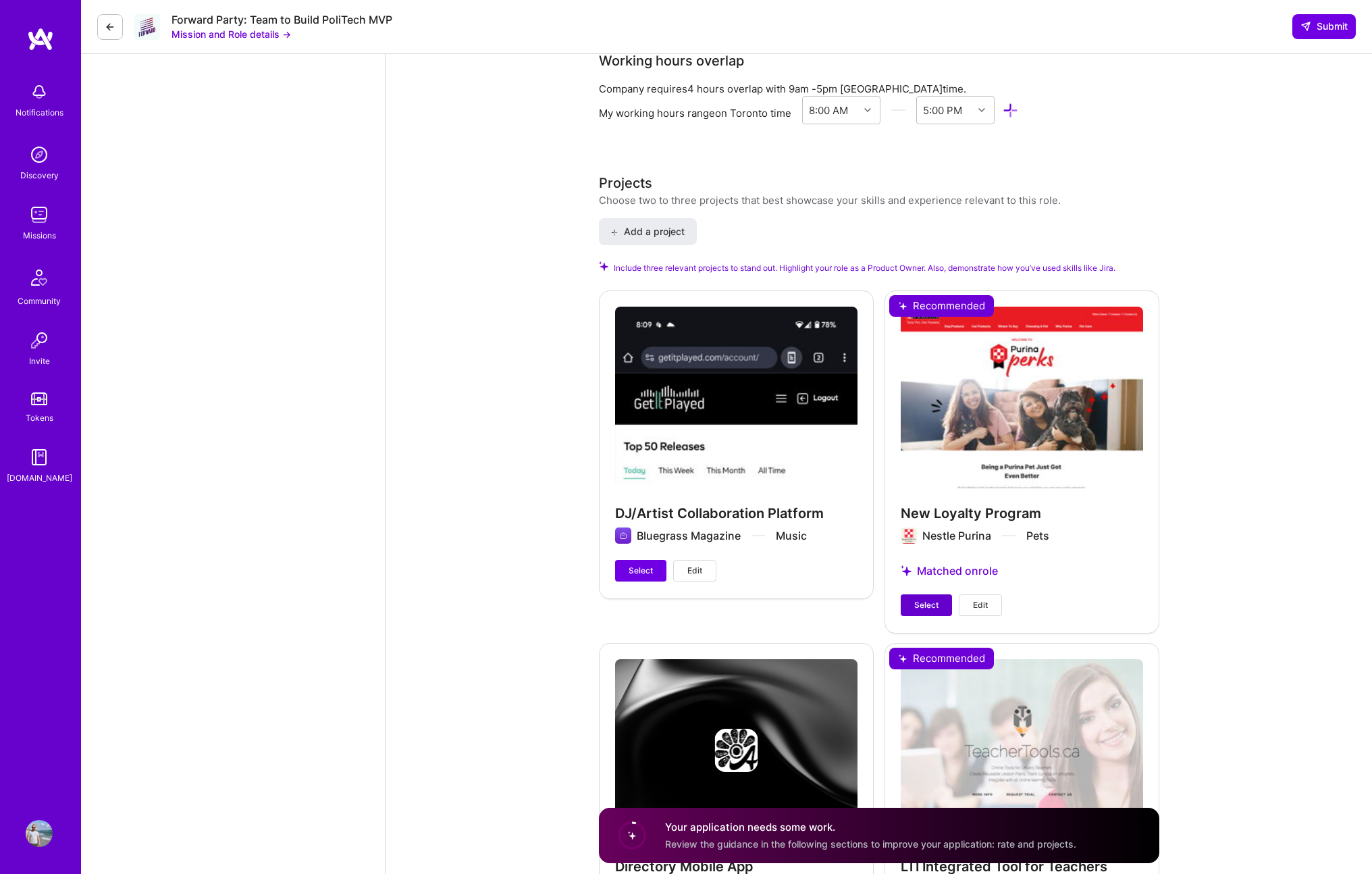
type textarea "Certain mornings I am unavailable for about 1-2 hours."
click at [941, 596] on button "Select" at bounding box center [926, 605] width 51 height 22
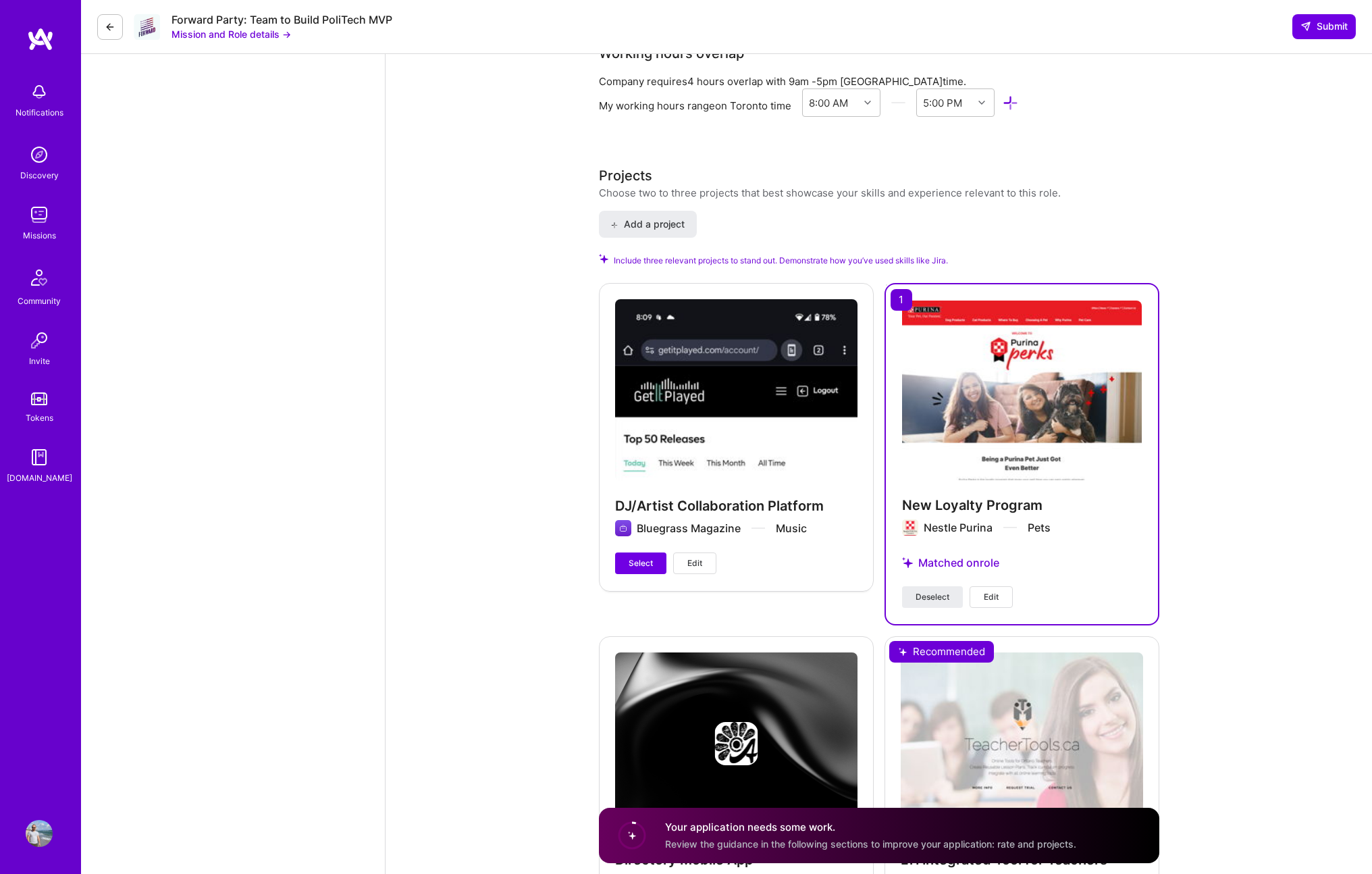
scroll to position [1843, 0]
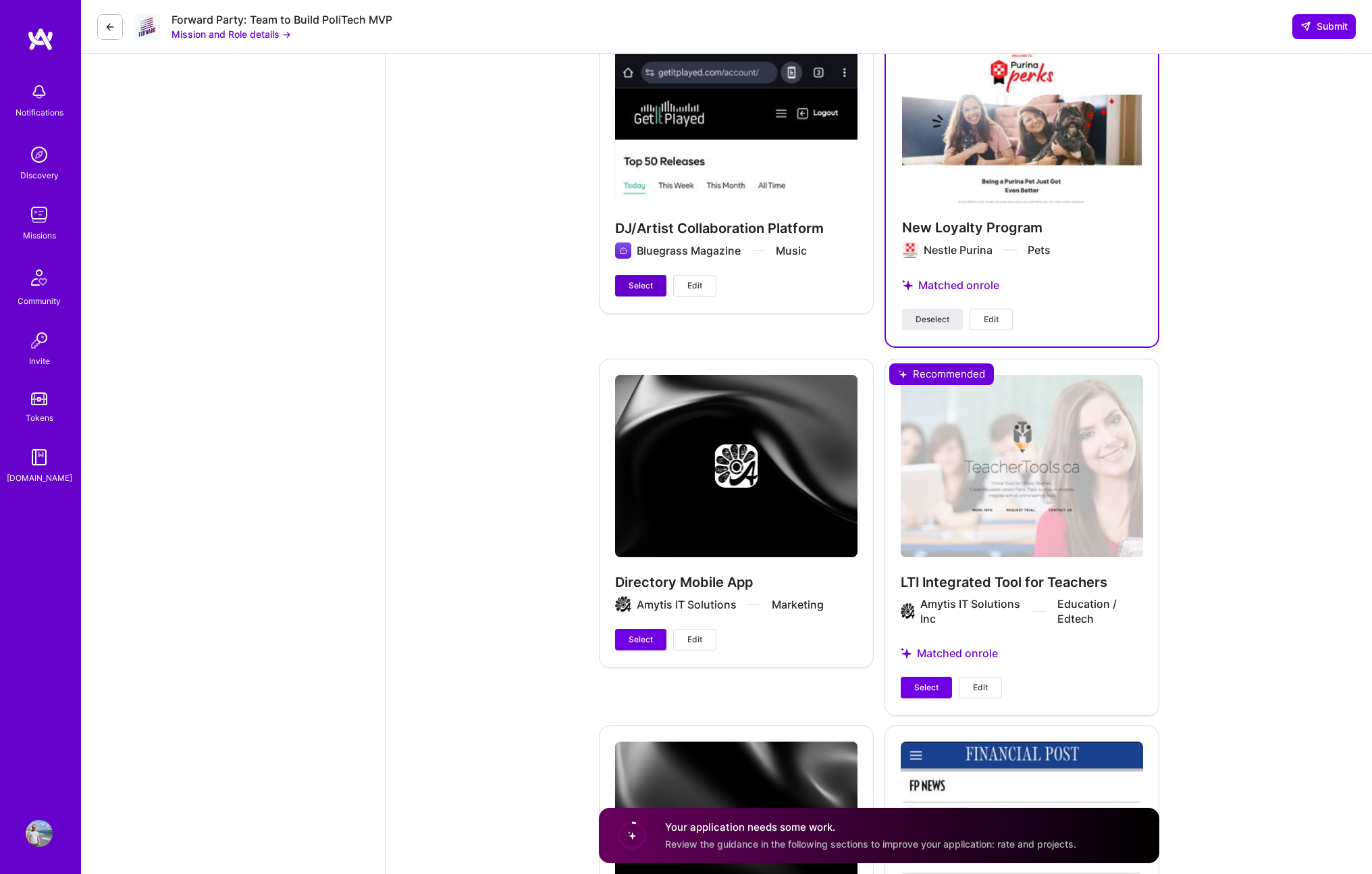
click at [617, 275] on button "Select" at bounding box center [641, 286] width 51 height 22
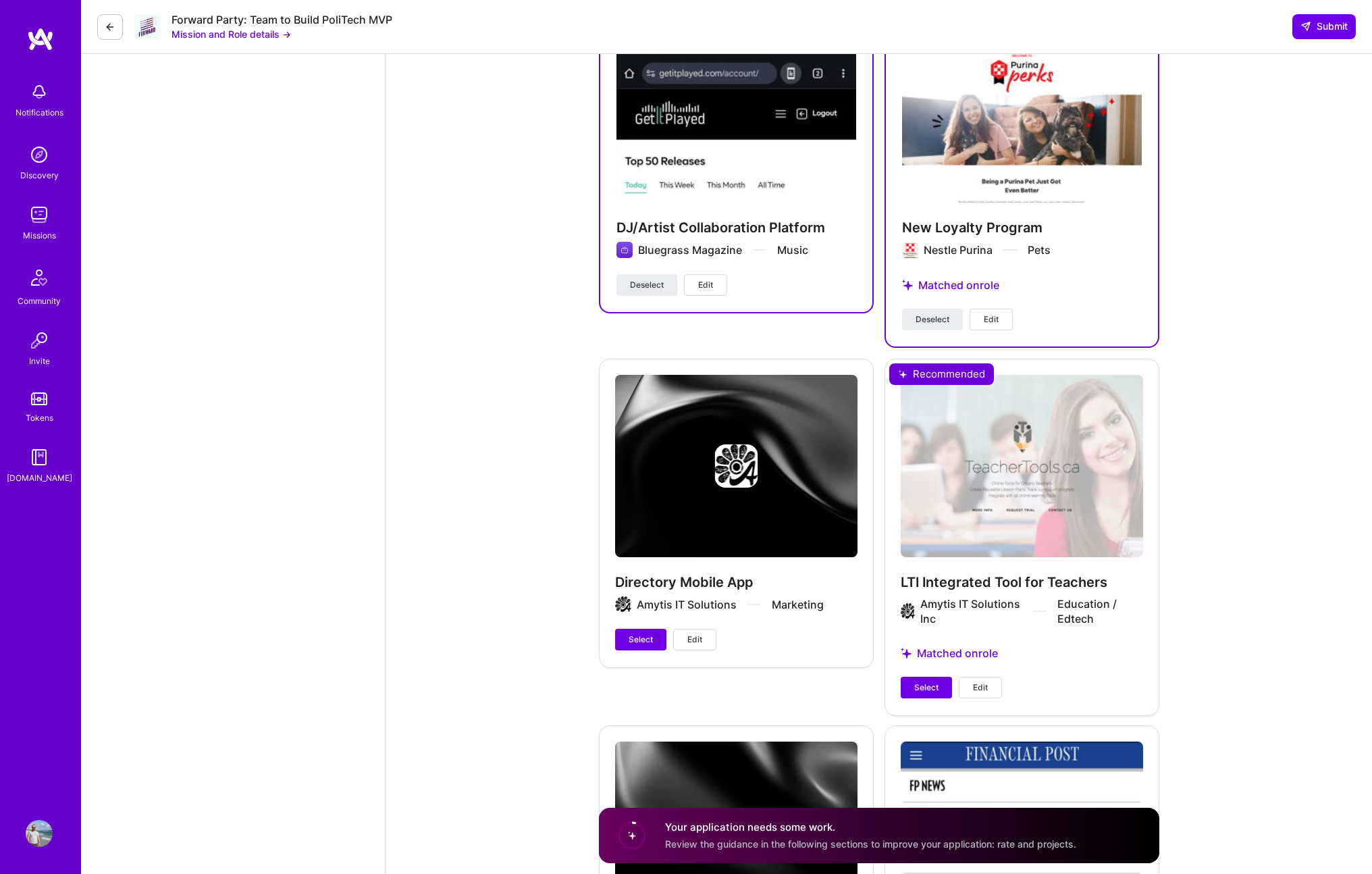
scroll to position [2084, 0]
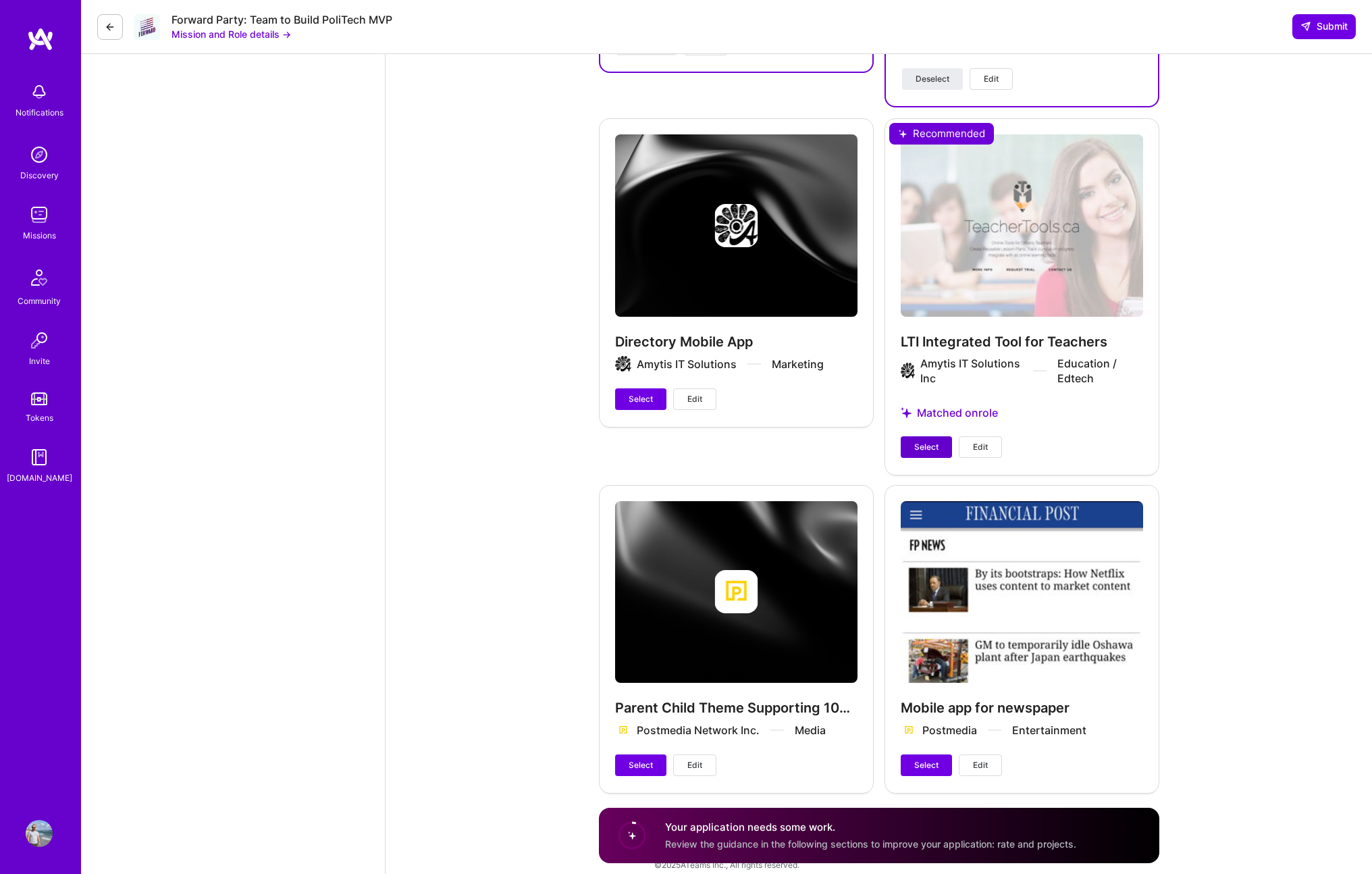
click at [940, 437] on button "Select" at bounding box center [926, 447] width 51 height 22
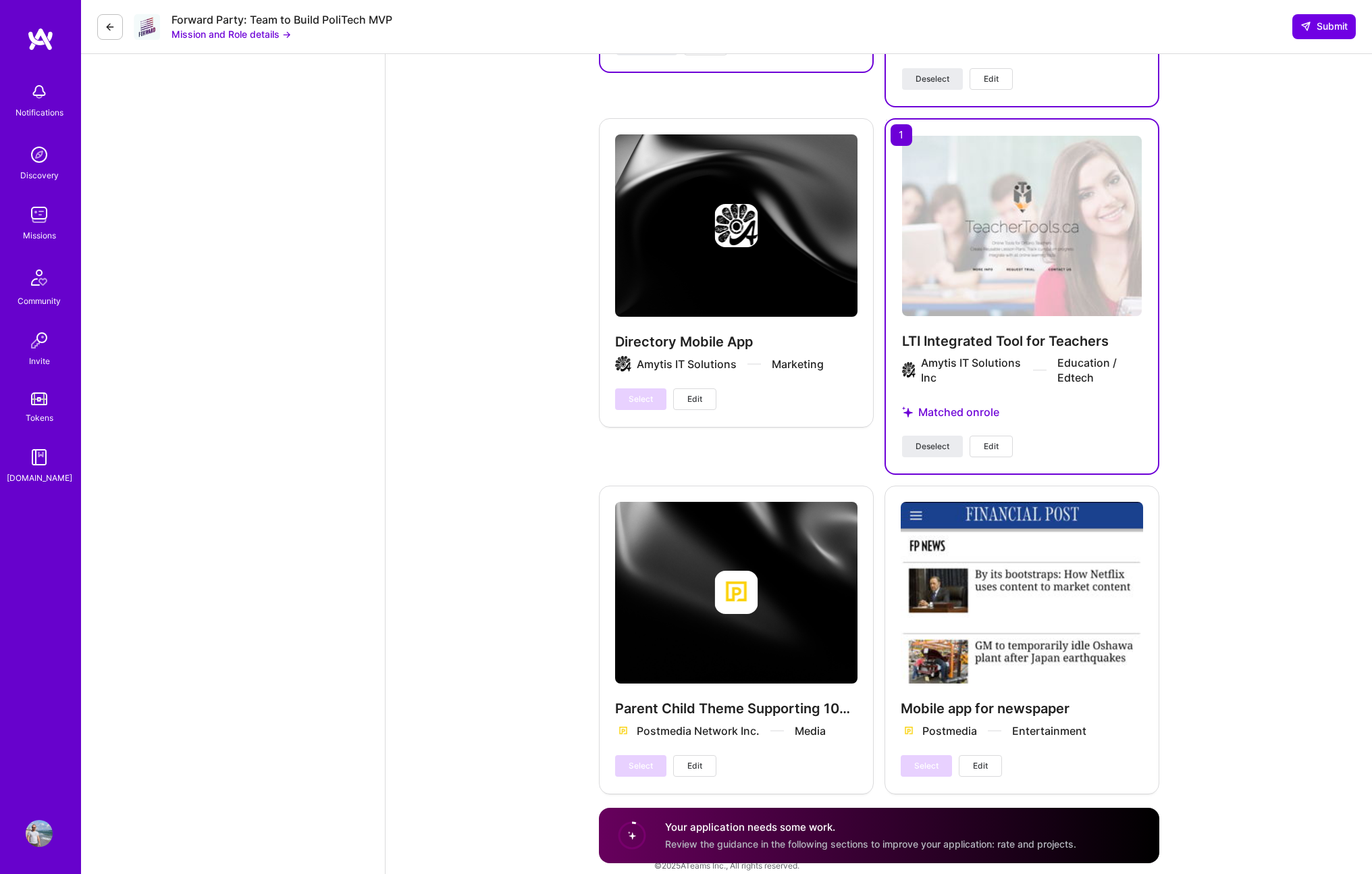
scroll to position [2084, 0]
click at [1329, 33] on span "Submit" at bounding box center [1324, 26] width 47 height 14
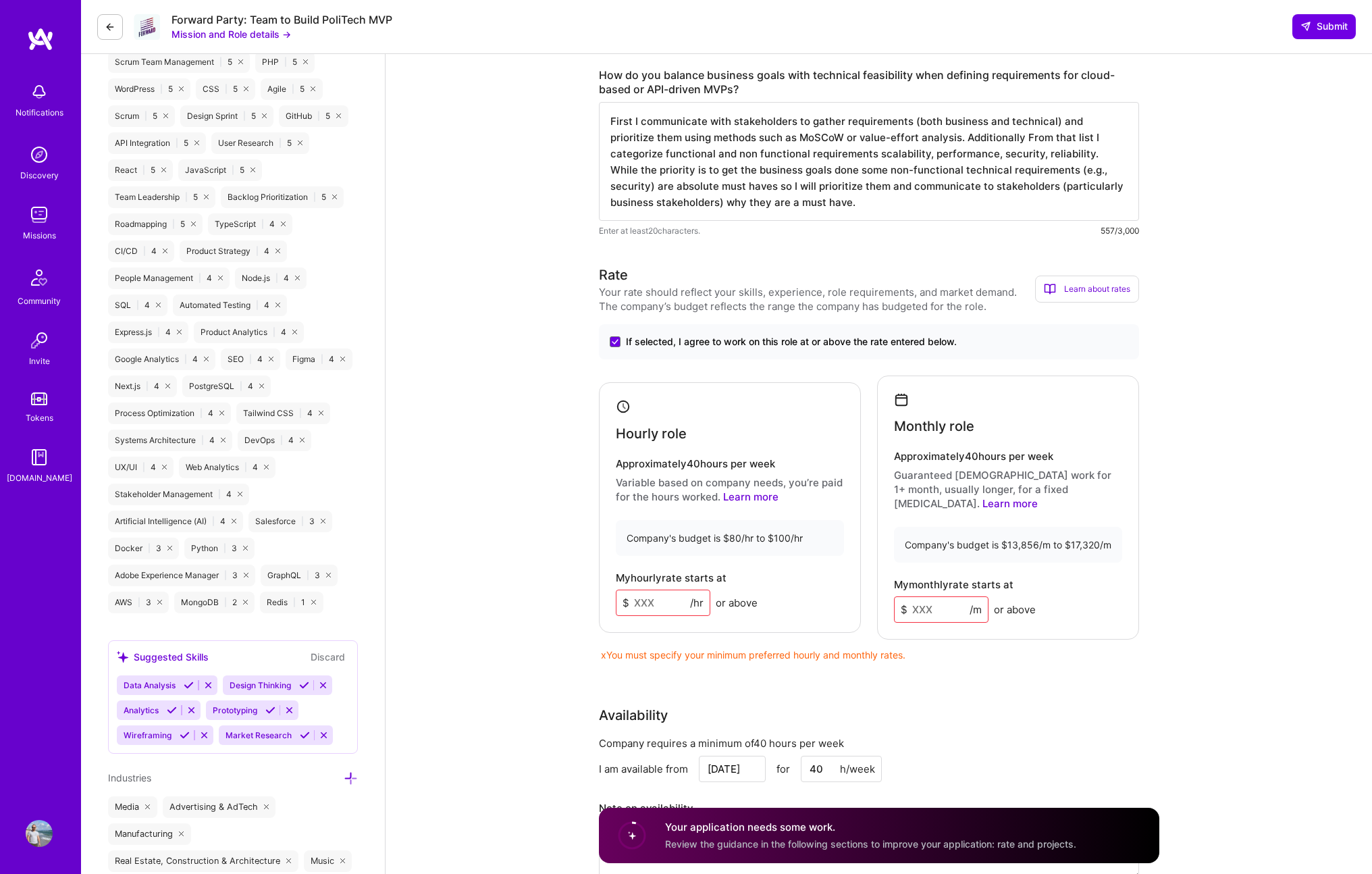
scroll to position [812, 0]
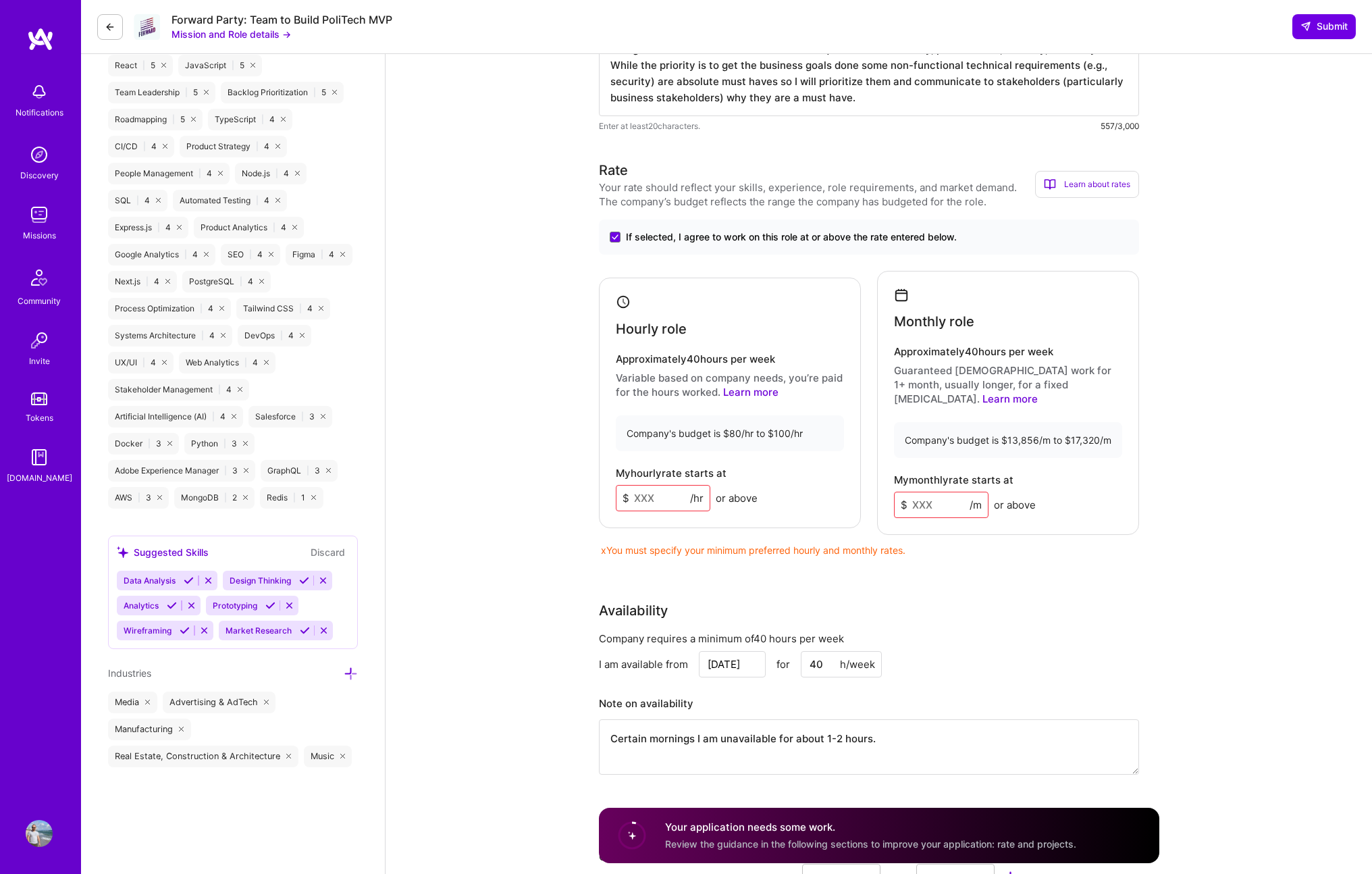
click at [699, 240] on span "If selected, I agree to work on this role at or above the rate entered below." at bounding box center [791, 237] width 331 height 14
click at [0, 0] on input "If selected, I agree to work on this role at or above the rate entered below." at bounding box center [0, 0] width 0 height 0
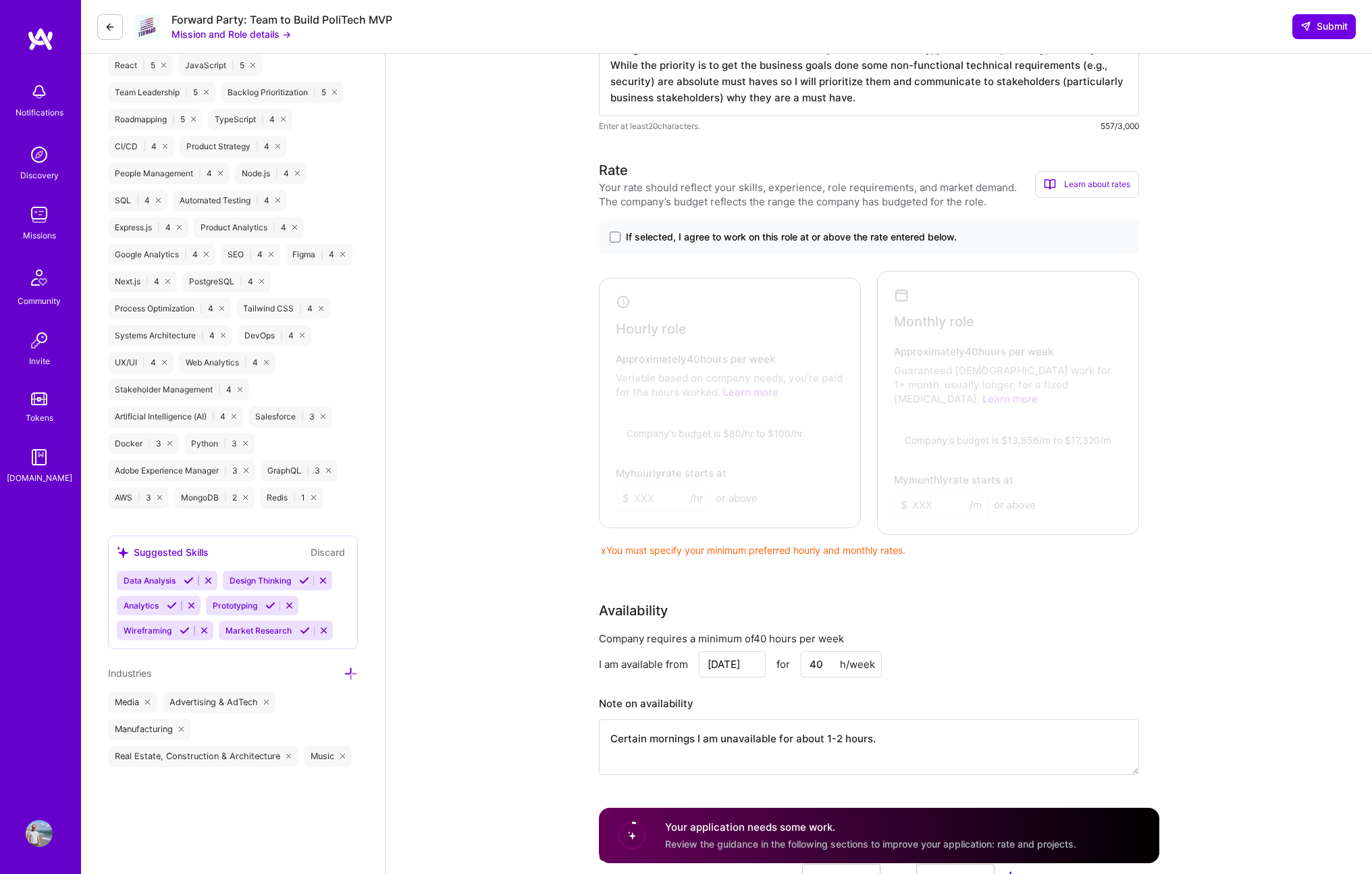
scroll to position [0, 0]
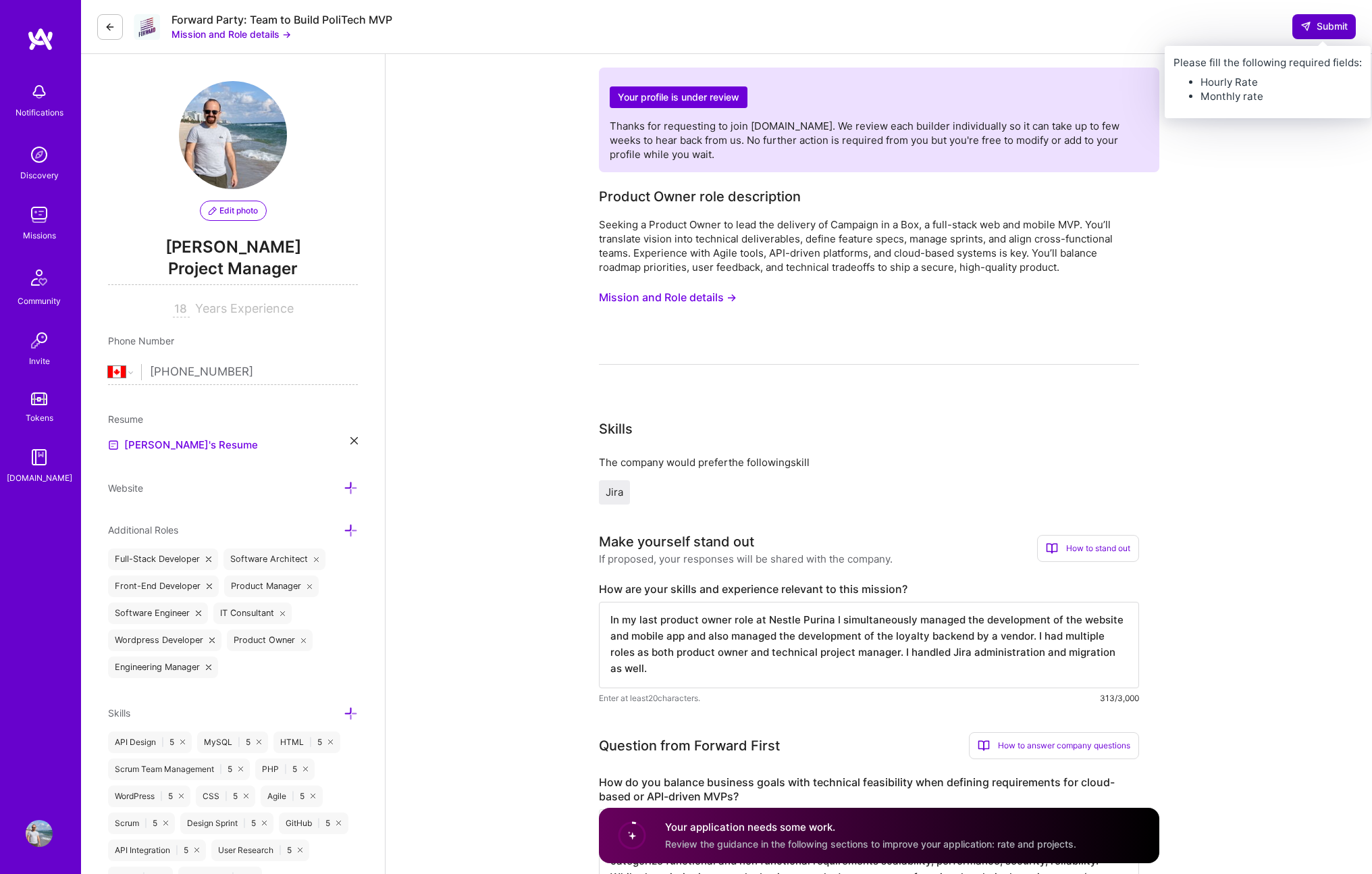
click at [1330, 29] on span "Submit" at bounding box center [1324, 26] width 47 height 14
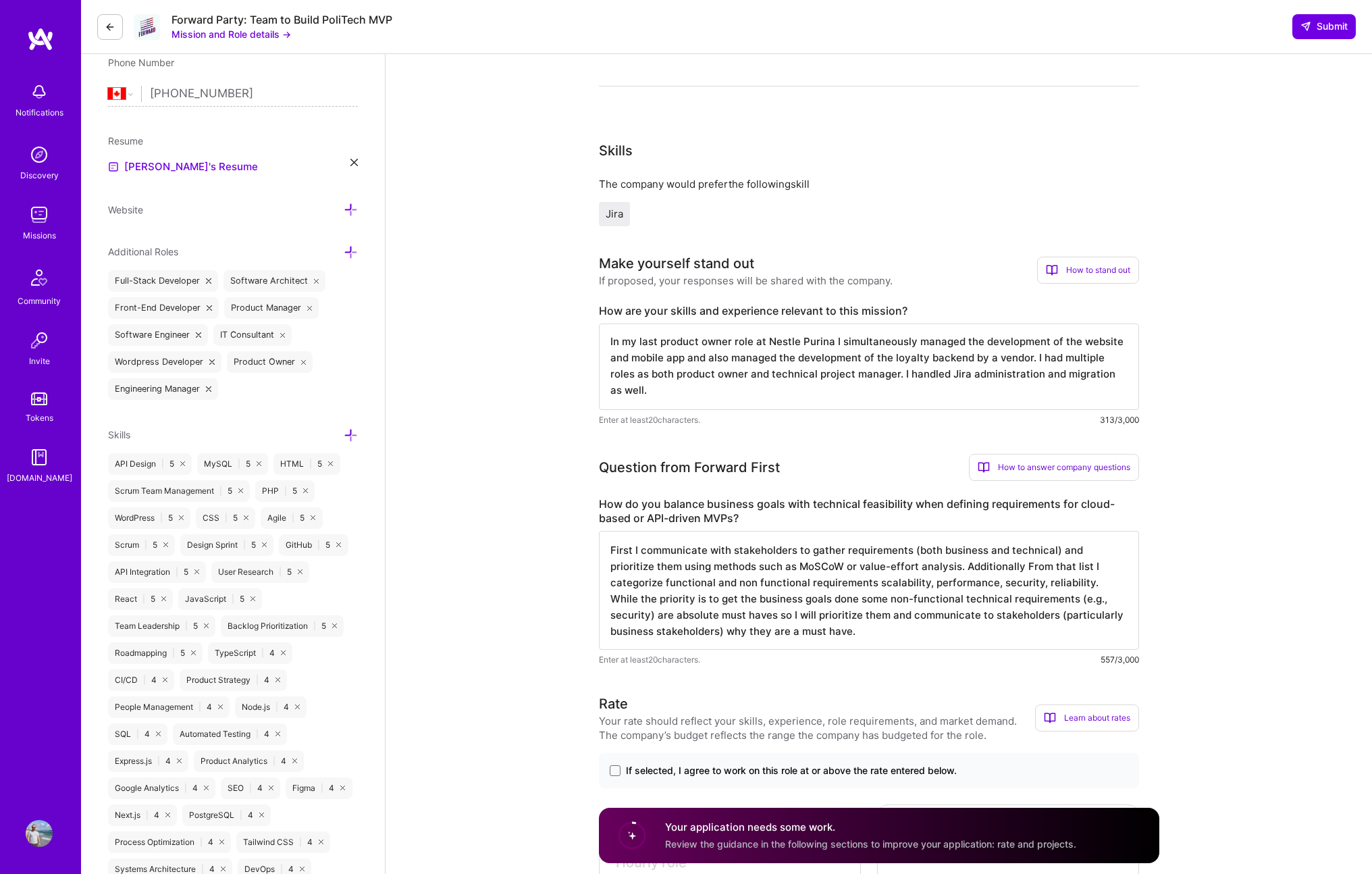
scroll to position [679, 0]
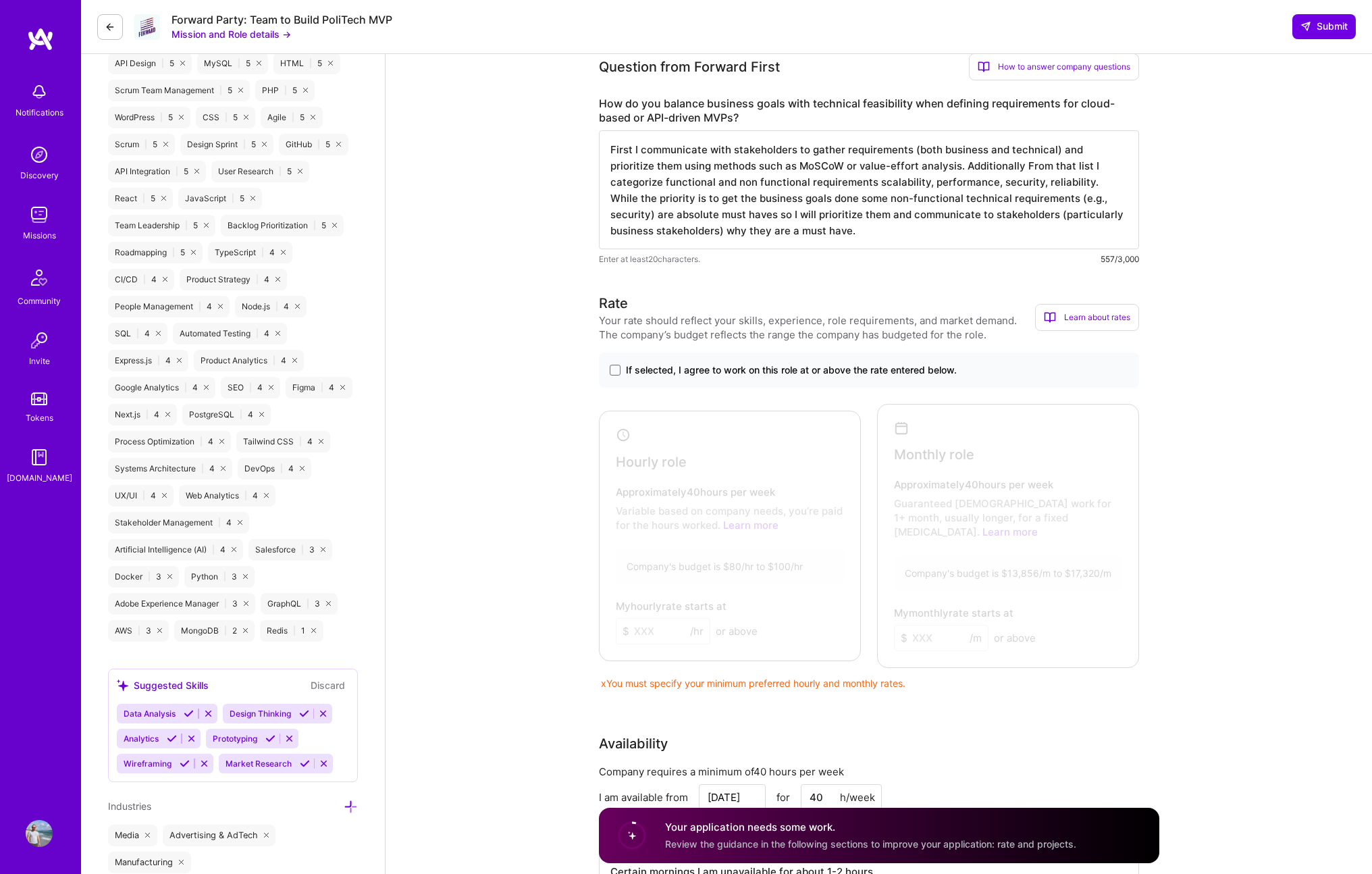
click at [662, 373] on span "If selected, I agree to work on this role at or above the rate entered below." at bounding box center [791, 370] width 331 height 14
click at [0, 0] on input "If selected, I agree to work on this role at or above the rate entered below." at bounding box center [0, 0] width 0 height 0
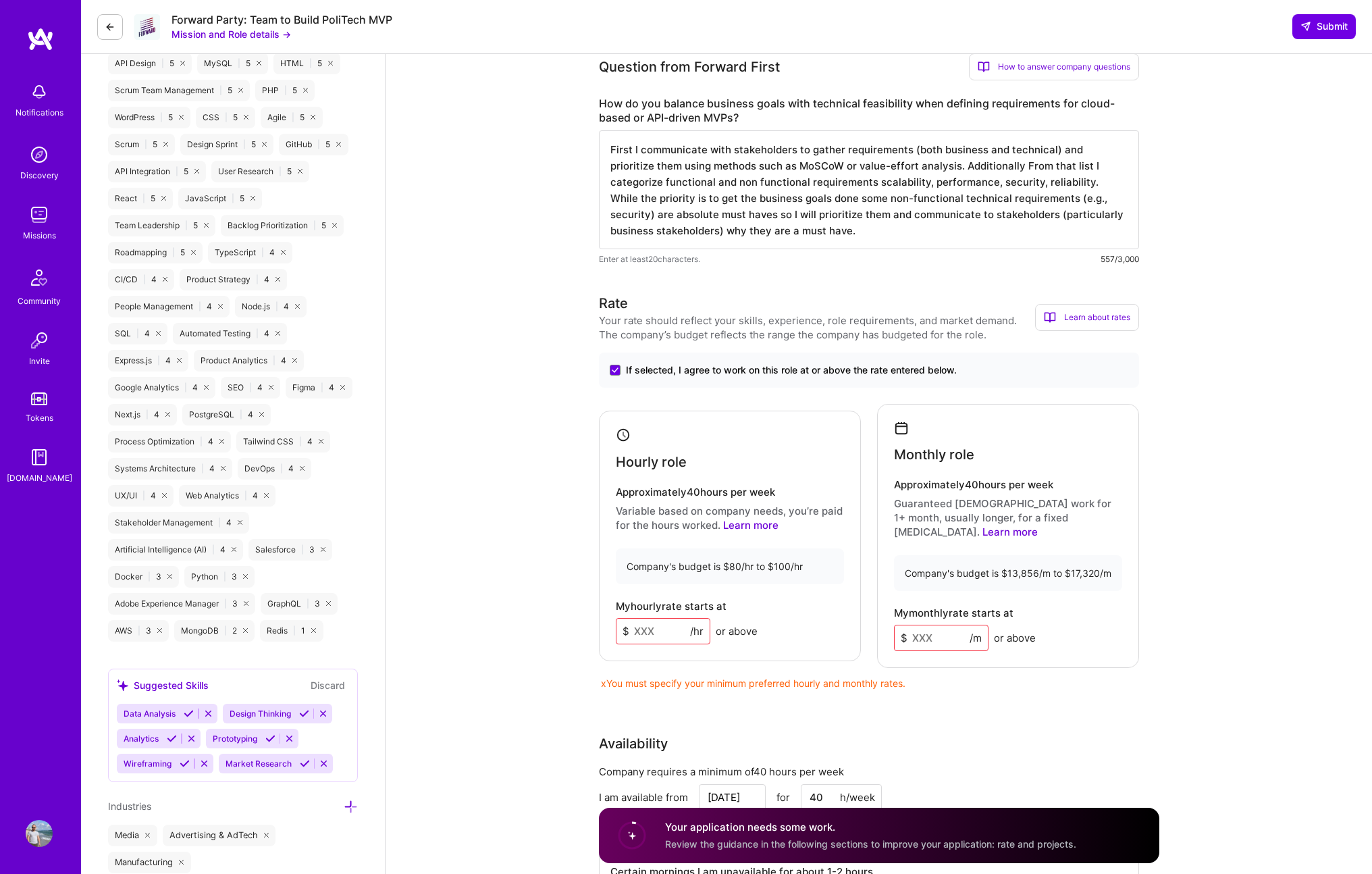
click at [669, 626] on input at bounding box center [663, 631] width 94 height 26
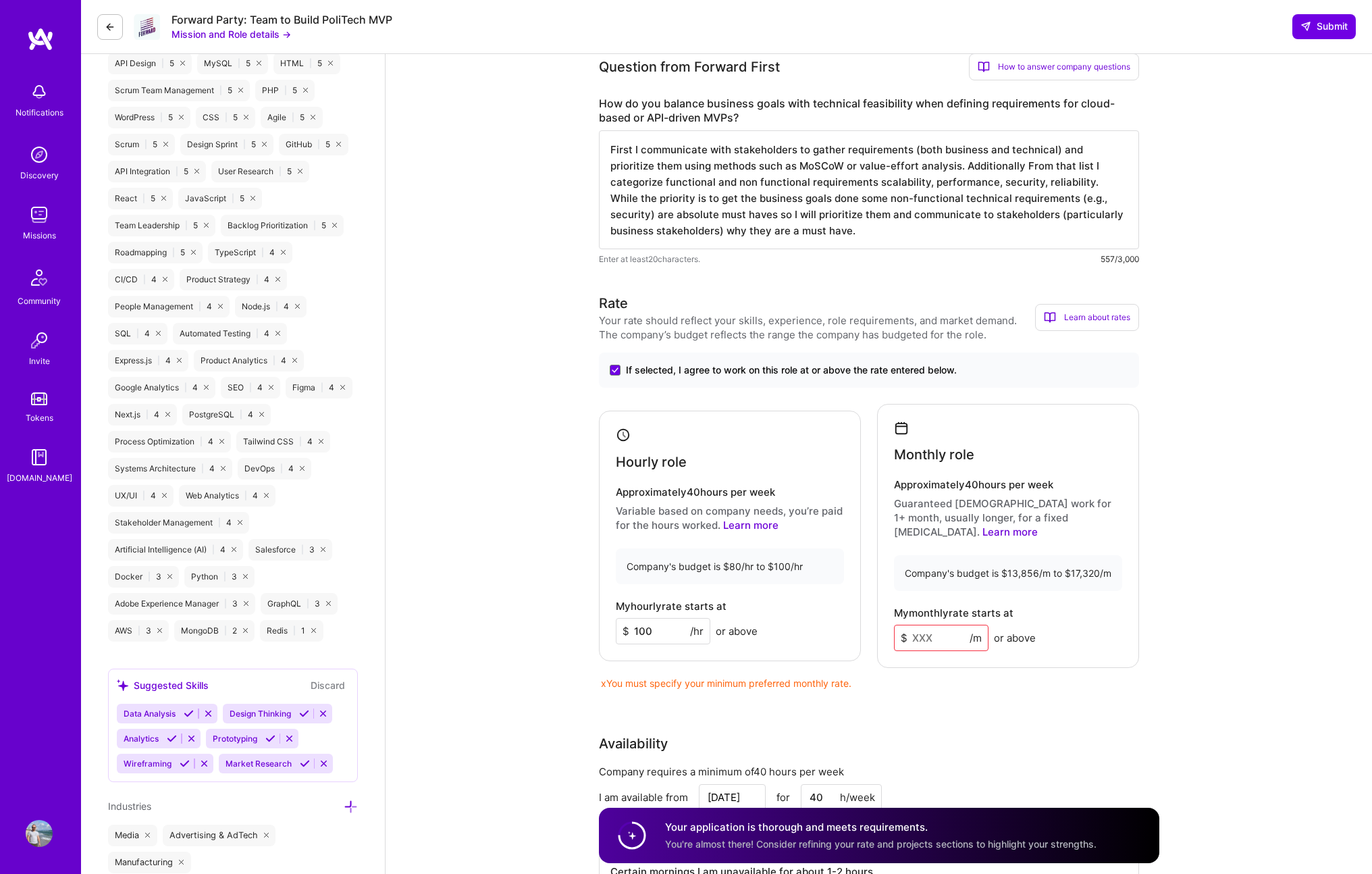
type input "100"
click at [1075, 560] on div "Company's budget is $13,856/m to $17,320/m" at bounding box center [1008, 573] width 228 height 36
click at [914, 632] on input at bounding box center [941, 638] width 94 height 26
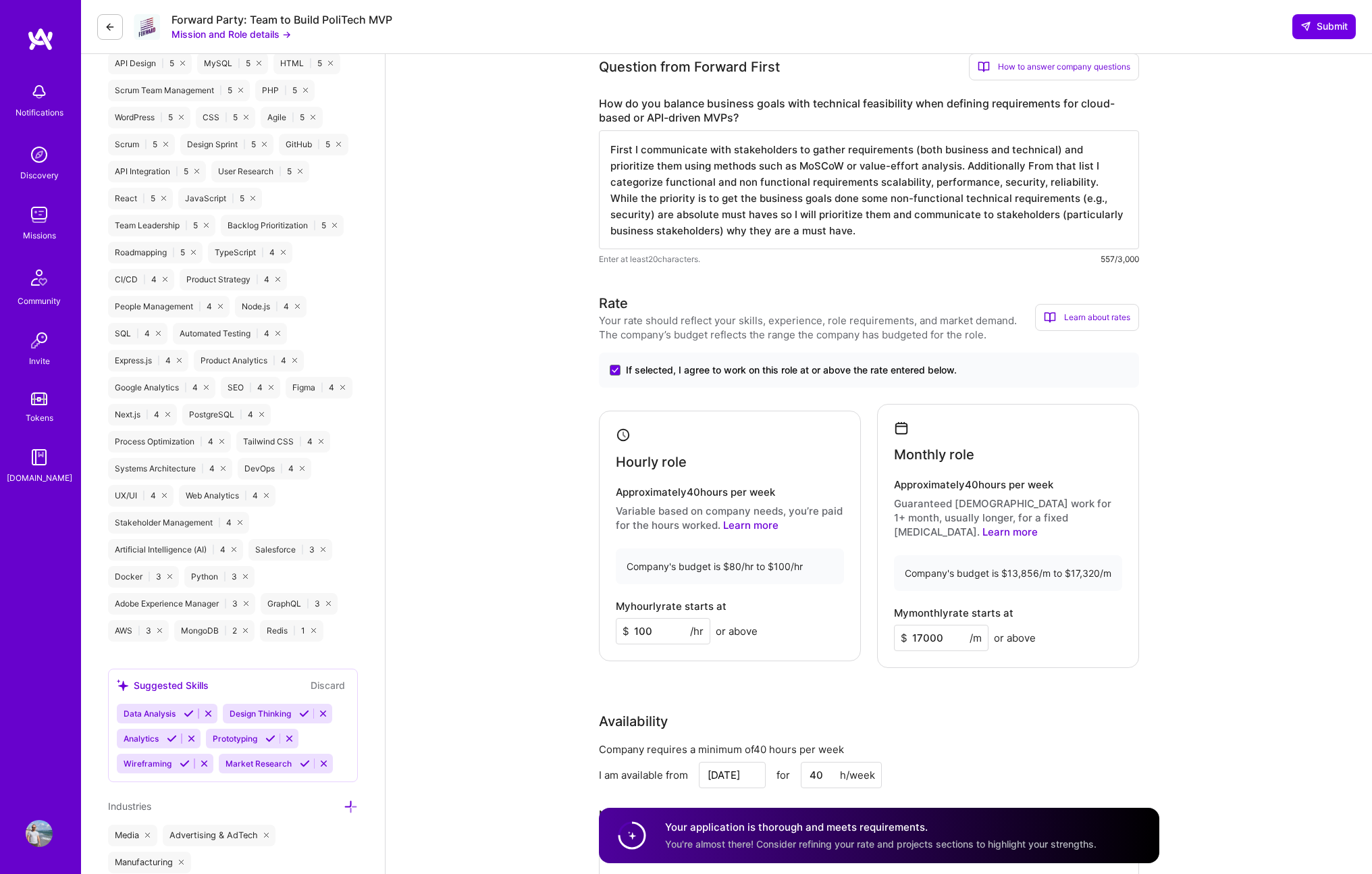
type input "17000"
click at [1103, 651] on div "Monthly role Approximately 40 hours per week Guaranteed [DEMOGRAPHIC_DATA] work…" at bounding box center [1008, 536] width 262 height 265
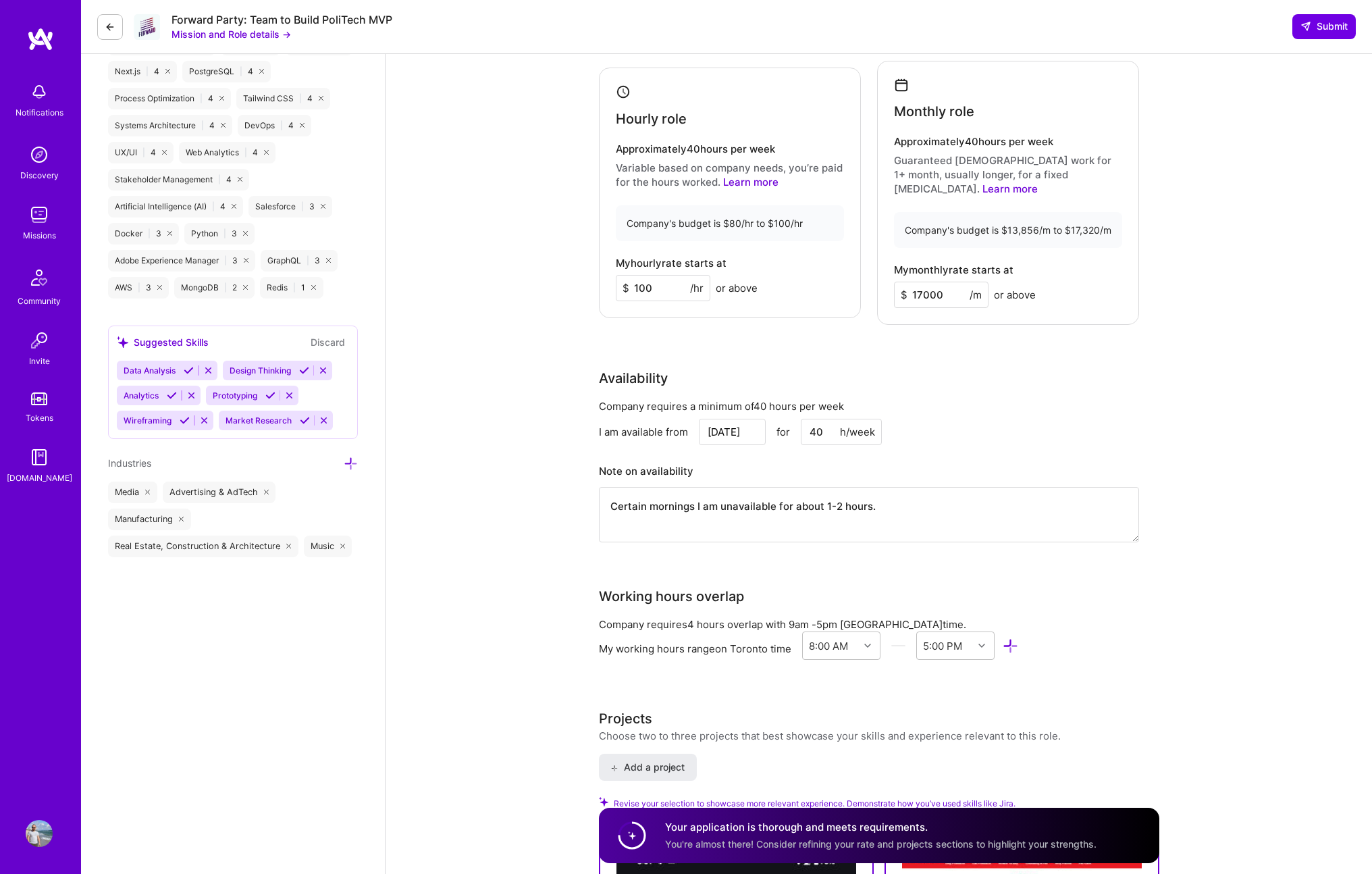
scroll to position [1079, 0]
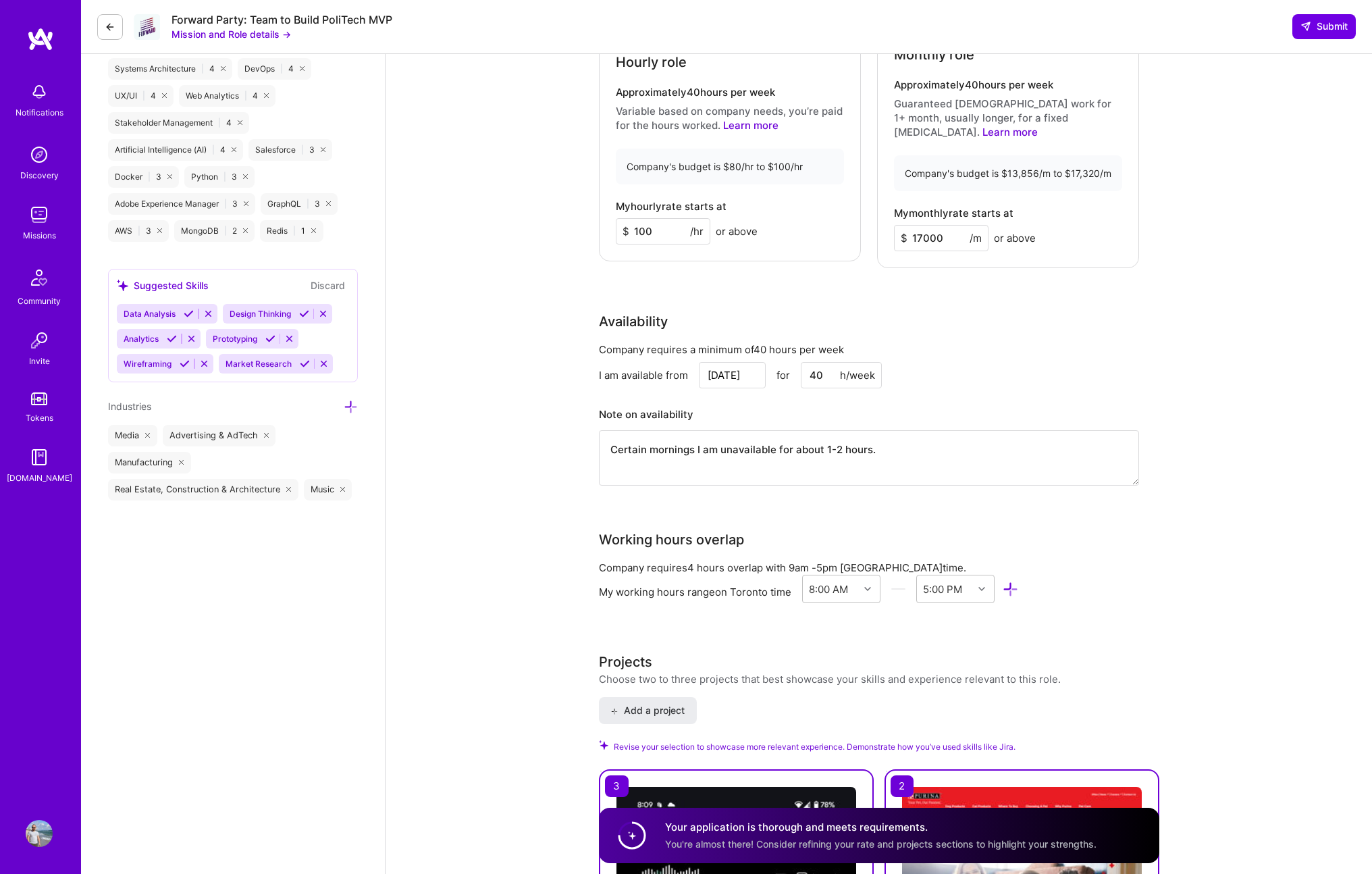
click at [1328, 11] on div "Forward Party: Team to Build PoliTech MVP Mission and Role details → Submit" at bounding box center [727, 27] width 1291 height 54
click at [1326, 27] on span "Submit" at bounding box center [1324, 26] width 47 height 14
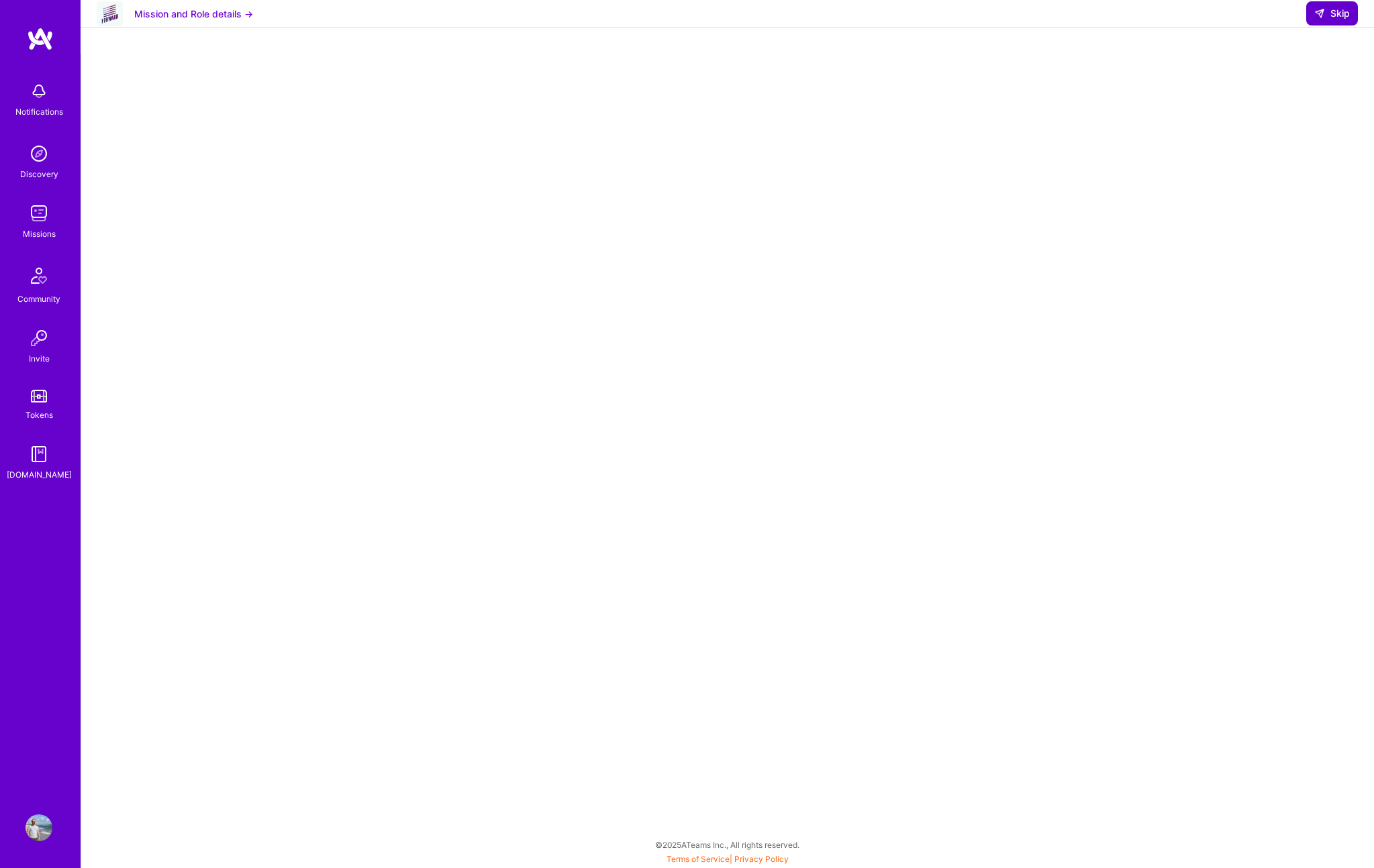
click at [1316, 19] on icon at bounding box center [1319, 13] width 11 height 11
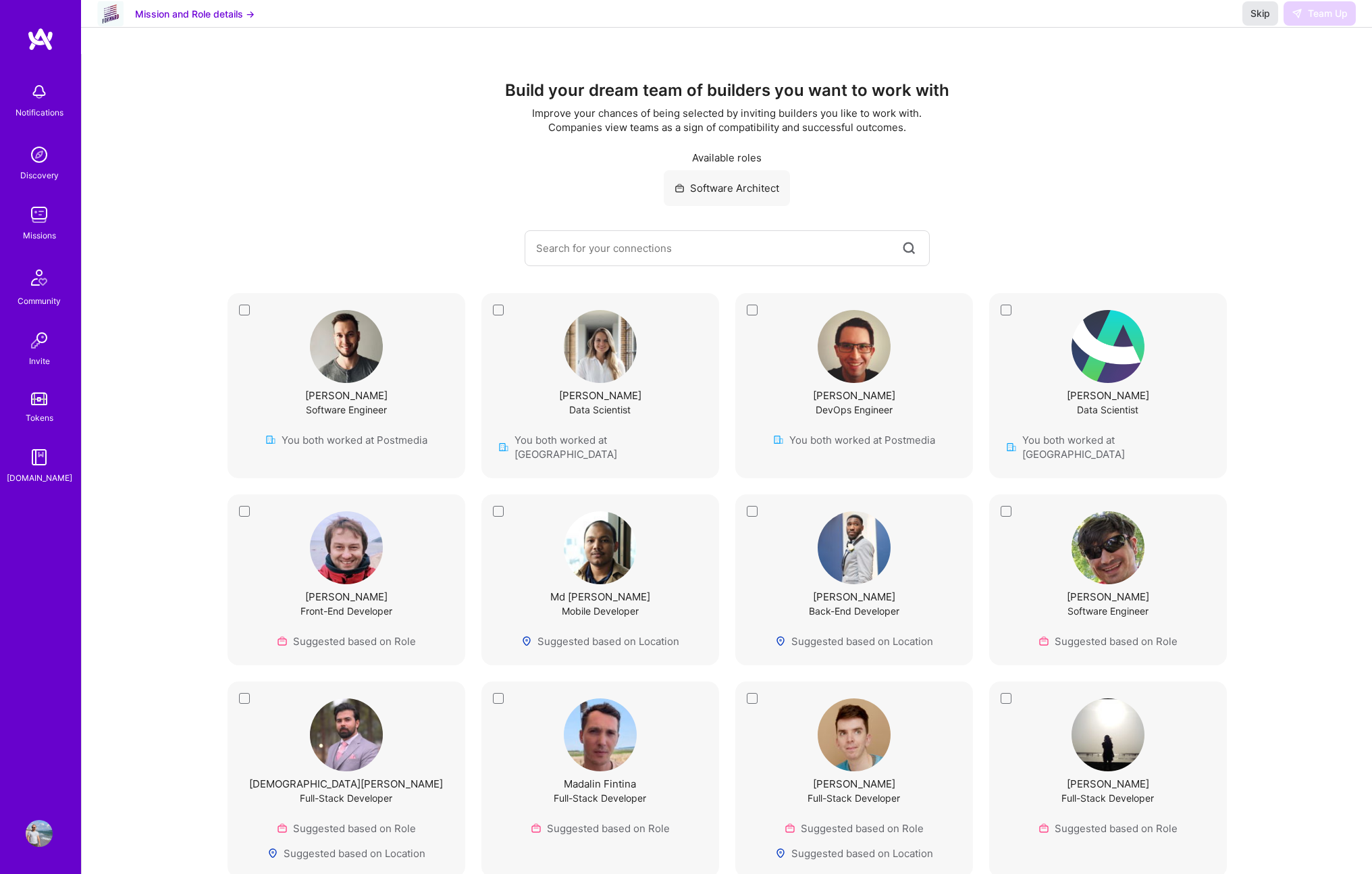
click at [1255, 20] on span "Skip" at bounding box center [1260, 13] width 20 height 14
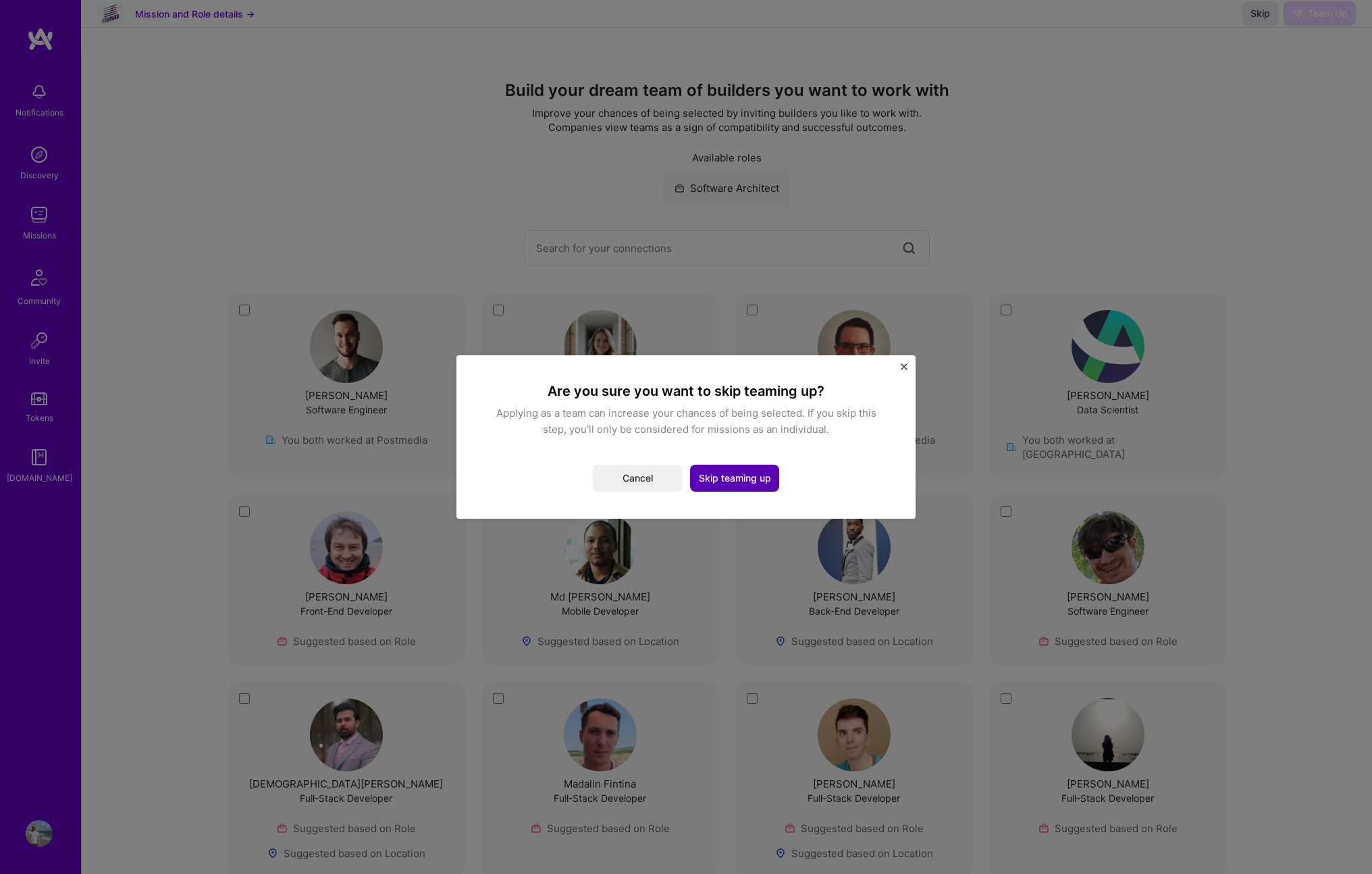
click at [720, 481] on button "Skip teaming up" at bounding box center [734, 478] width 89 height 27
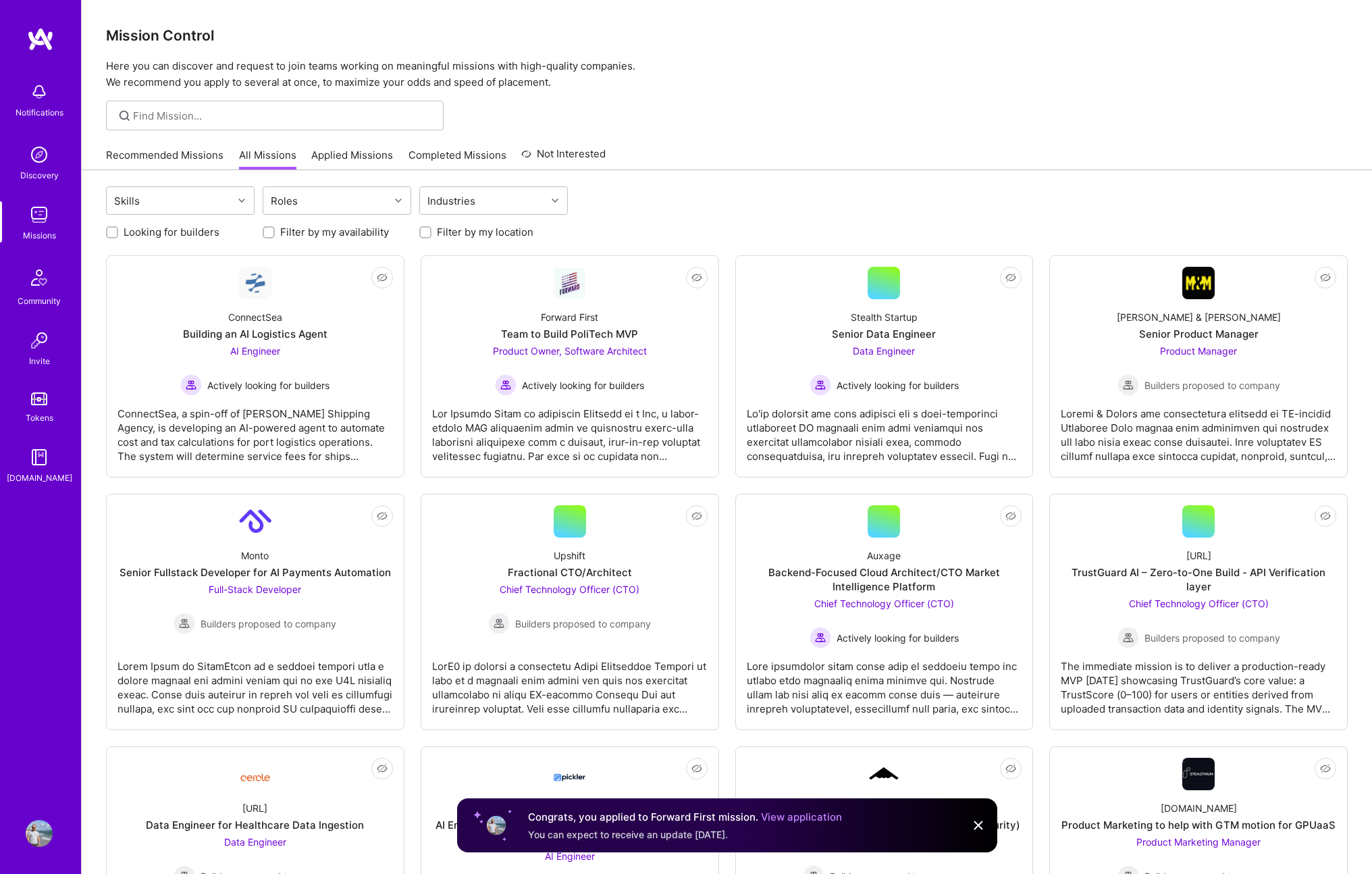
click at [39, 231] on div "Missions" at bounding box center [39, 235] width 33 height 14
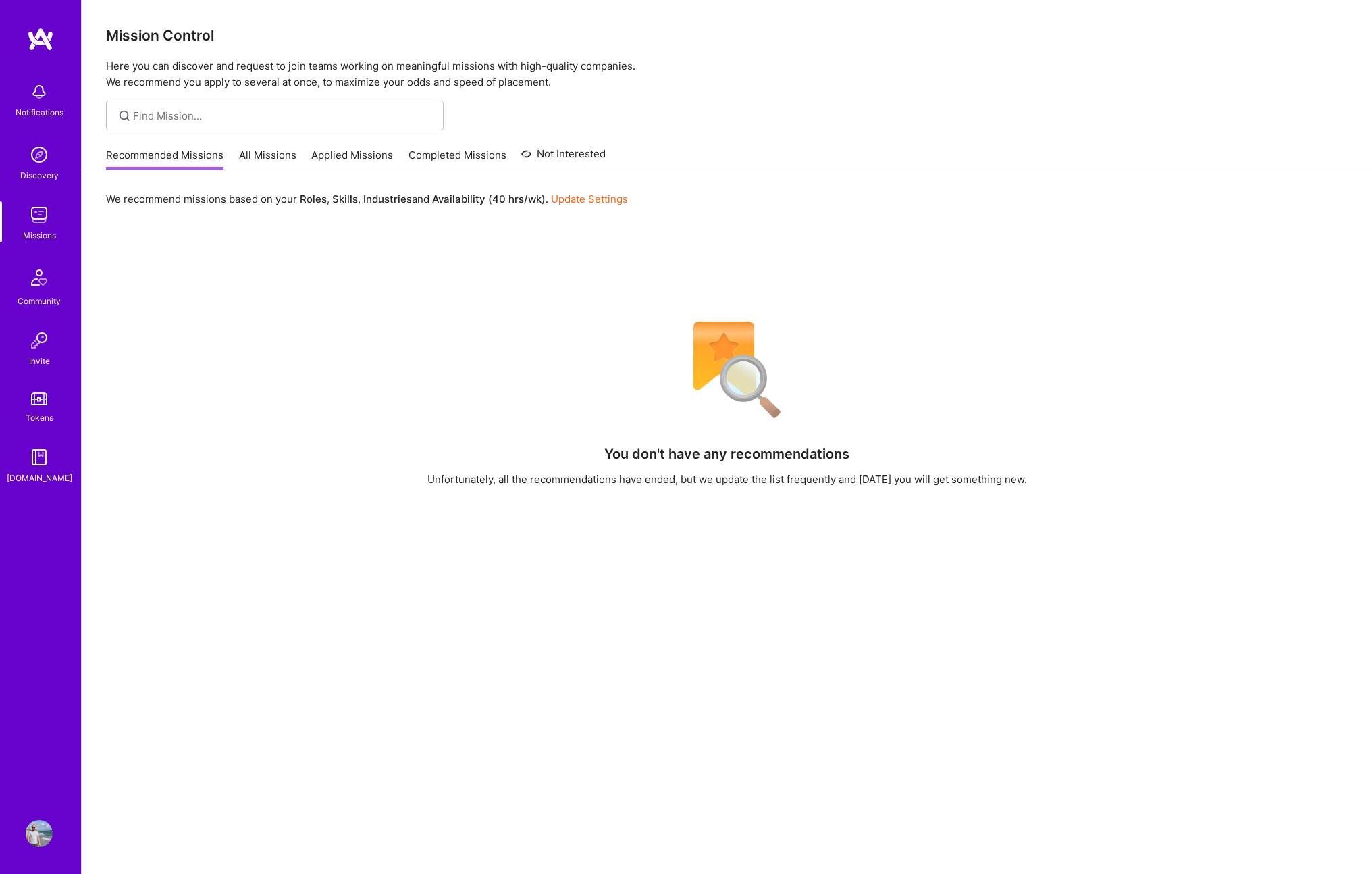
click at [335, 156] on link "Applied Missions" at bounding box center [352, 159] width 81 height 22
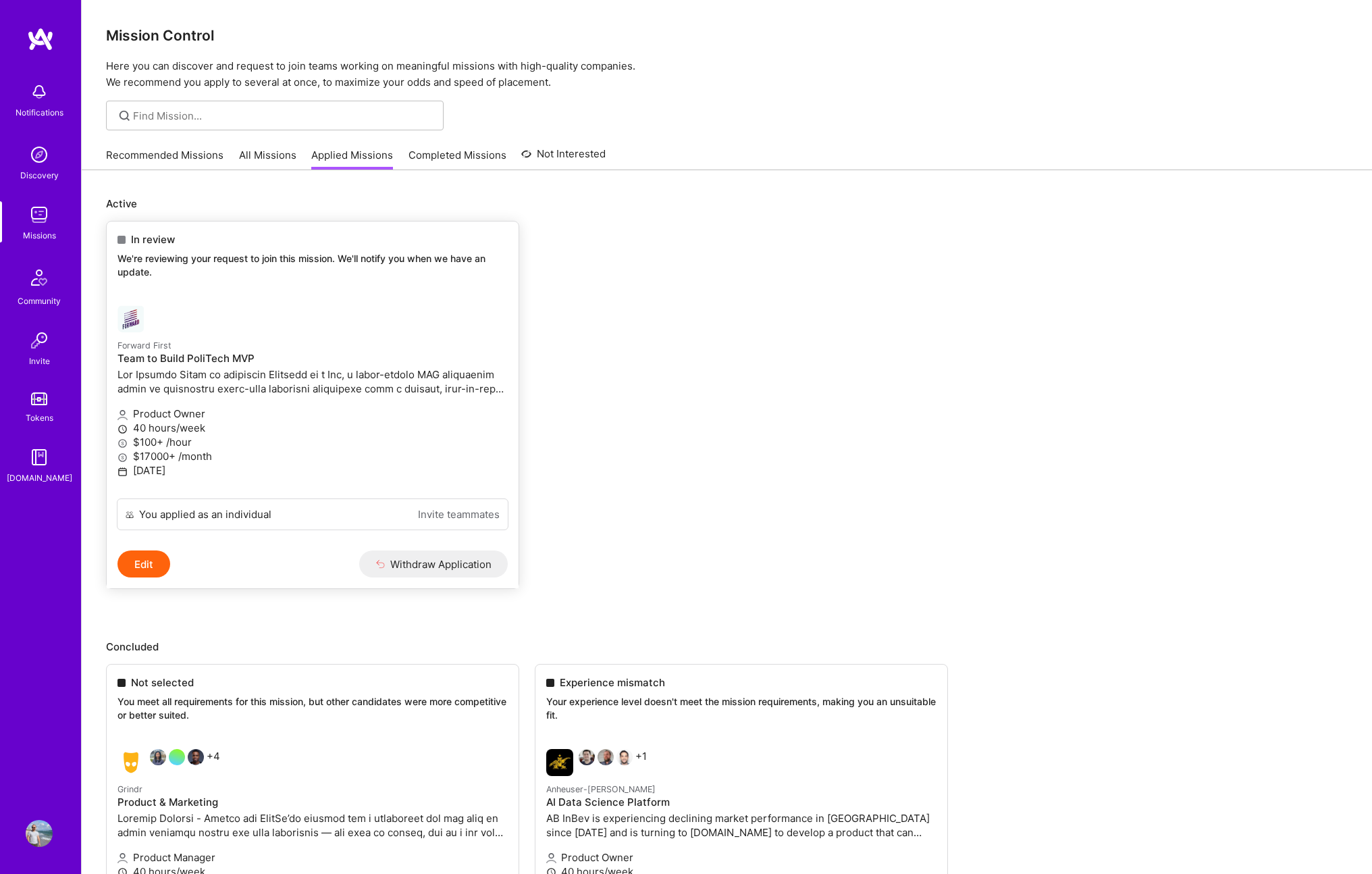
click at [248, 338] on p "Forward First" at bounding box center [312, 345] width 390 height 15
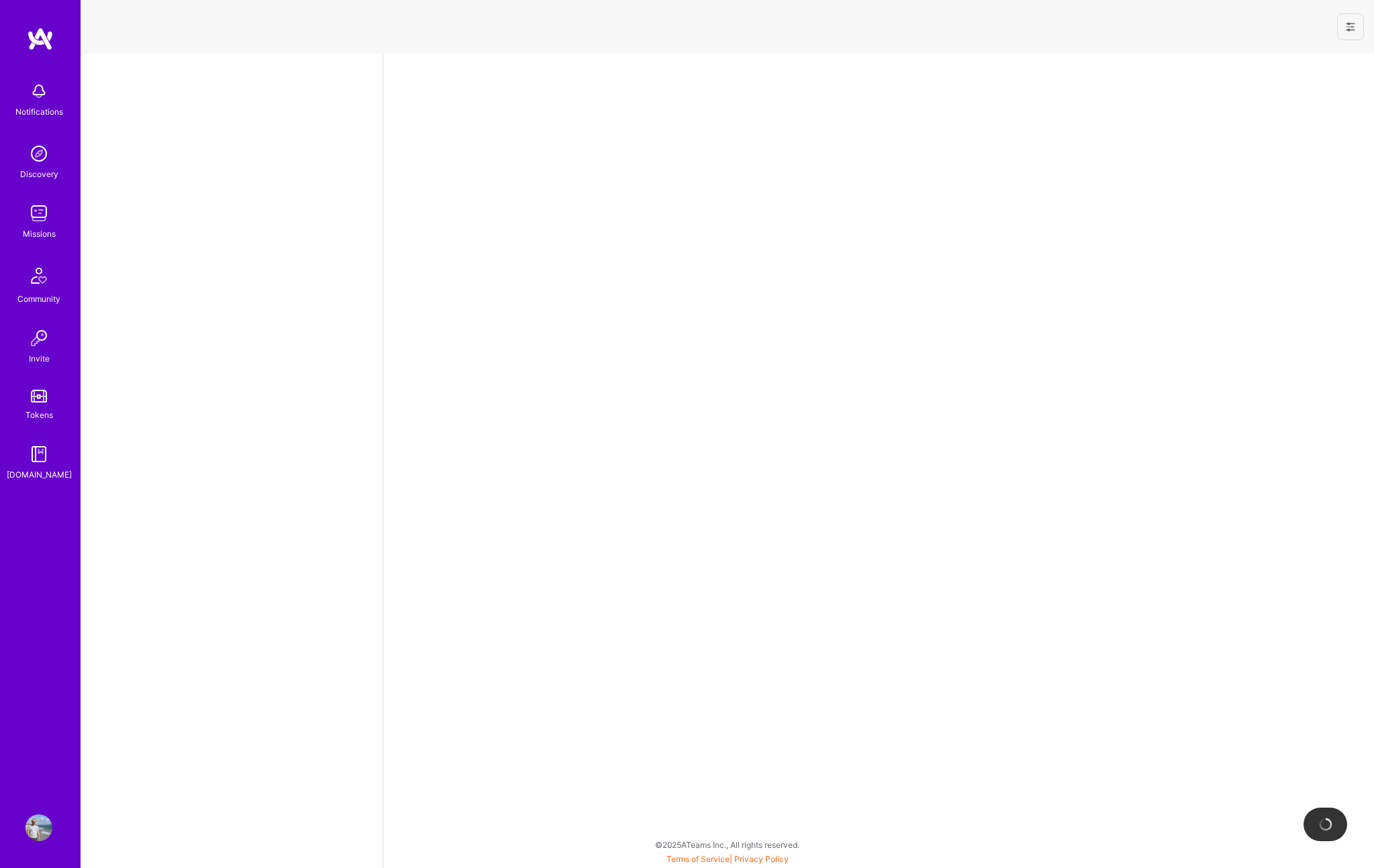
select select "CA"
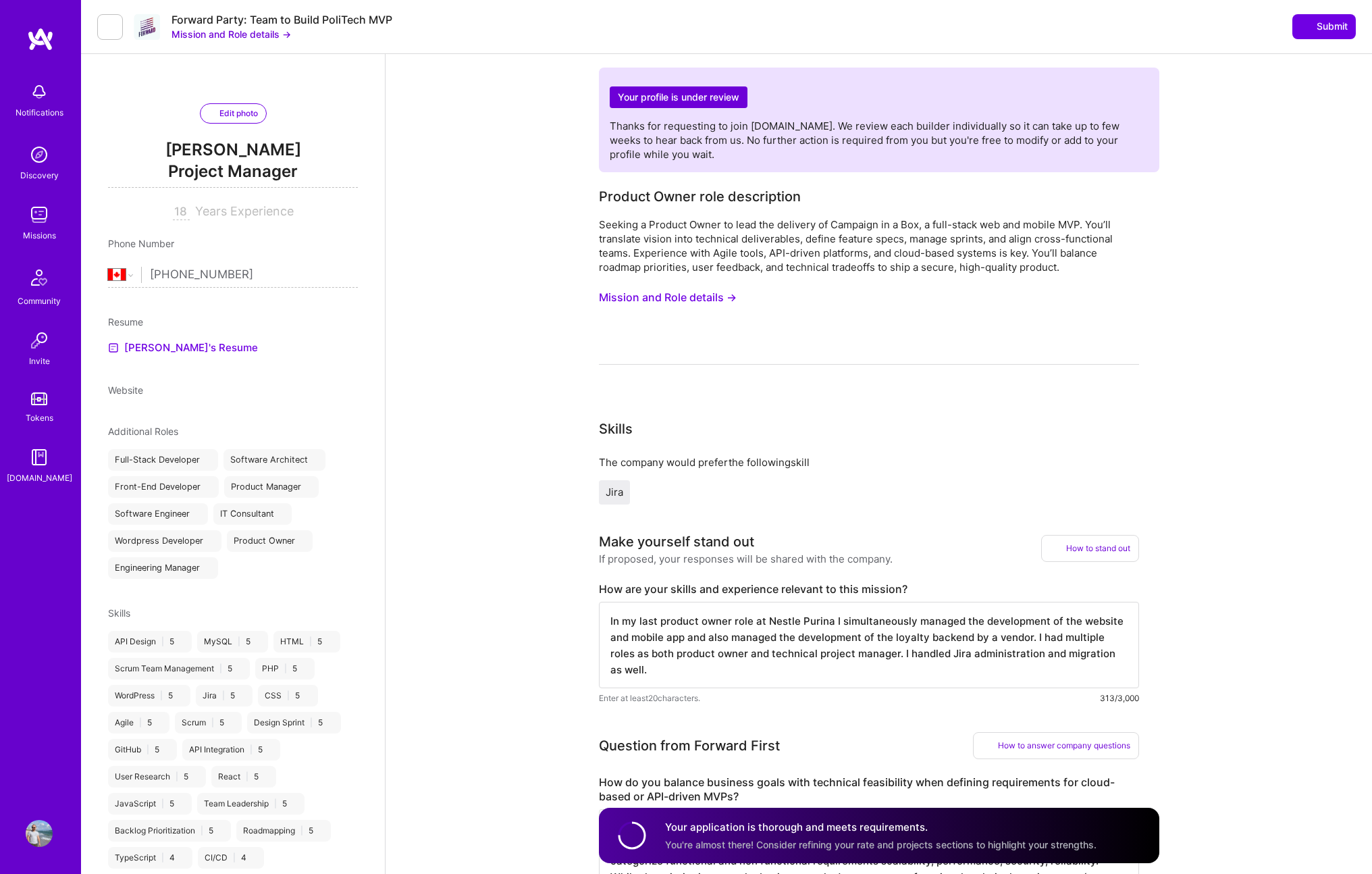
click at [231, 36] on button "Mission and Role details →" at bounding box center [231, 33] width 120 height 14
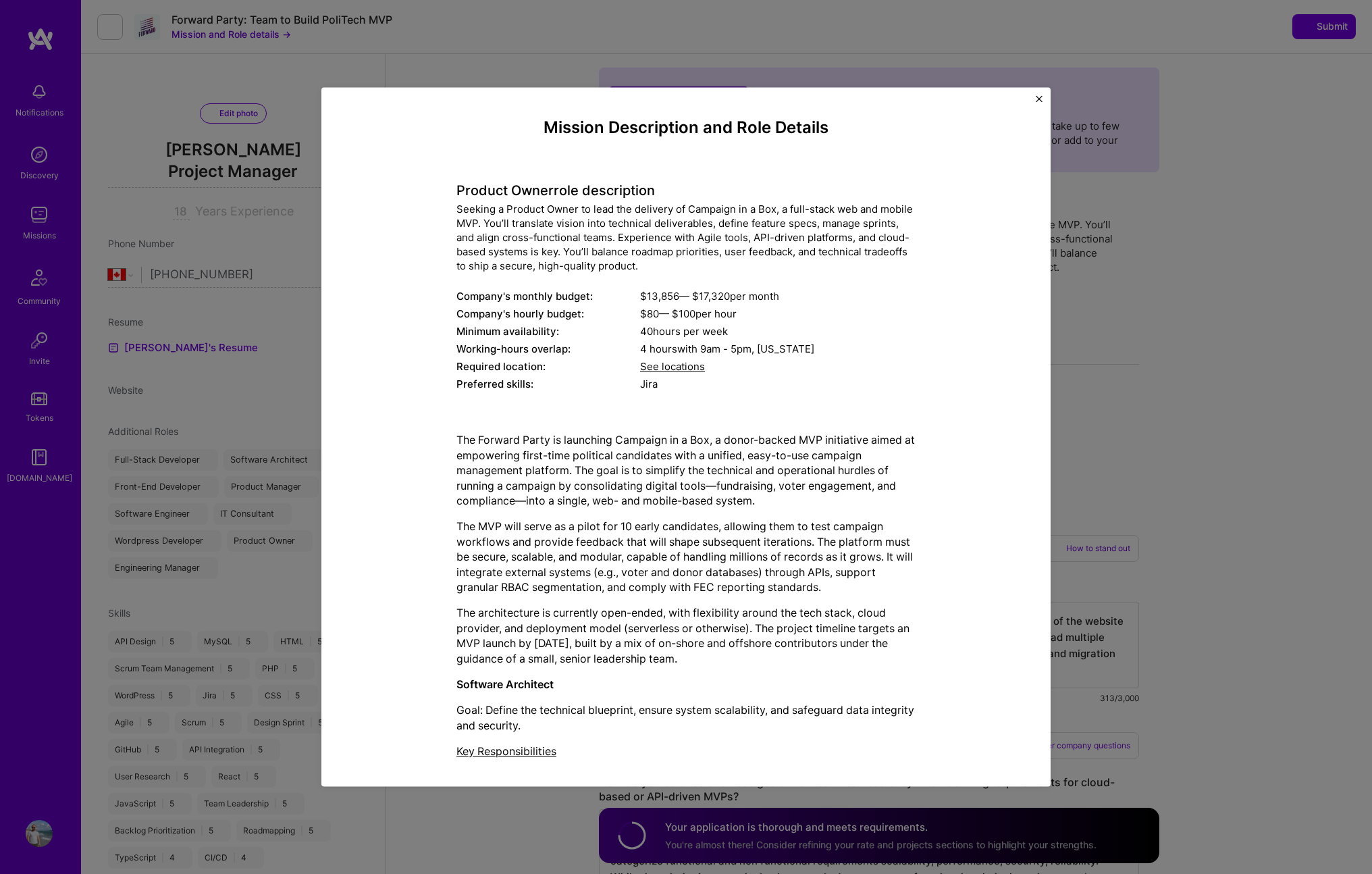
click at [667, 365] on span "See locations" at bounding box center [673, 367] width 65 height 13
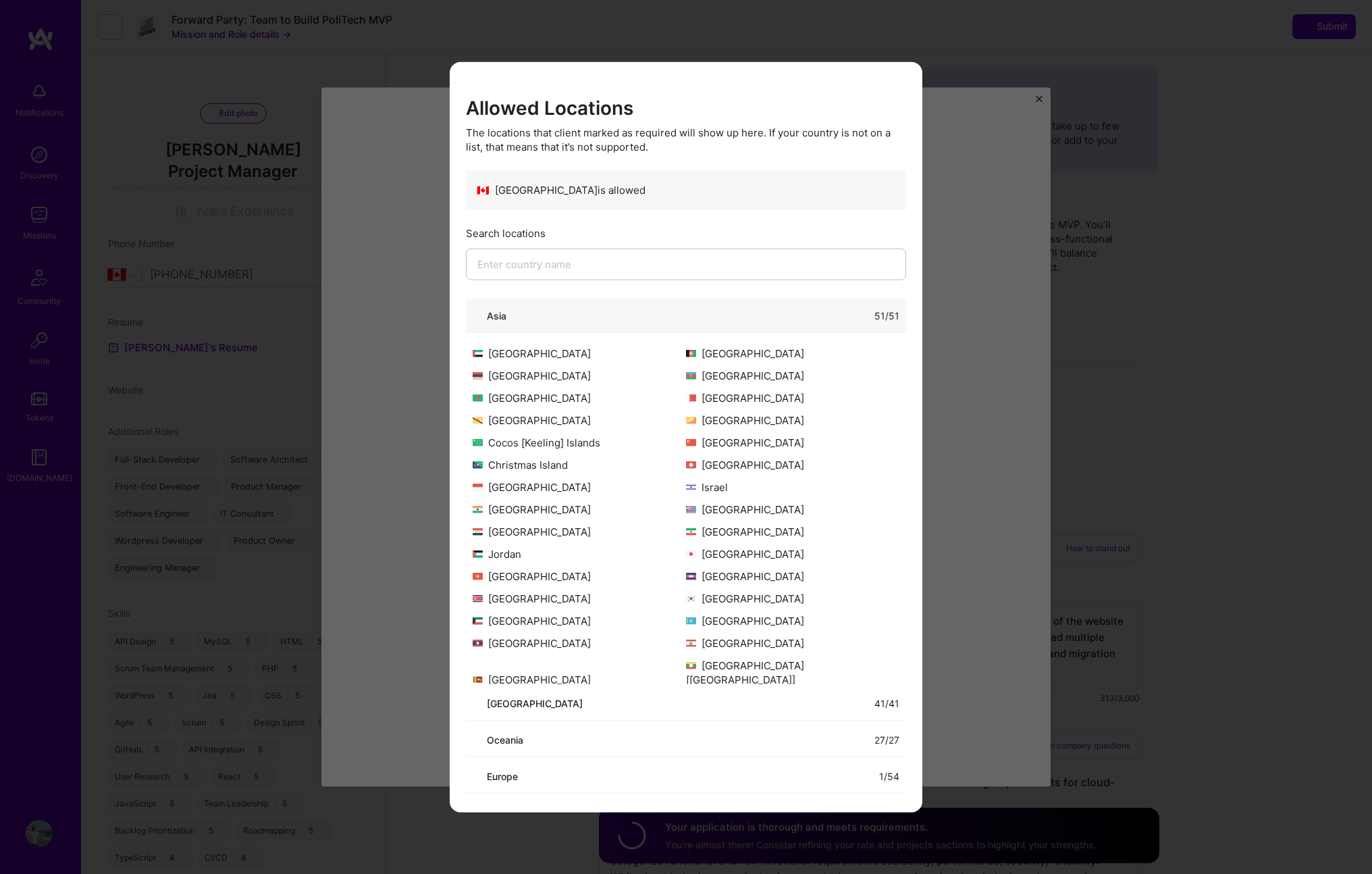
click at [956, 351] on div "Allowed Locations The locations that client marked as required will show up her…" at bounding box center [686, 437] width 1372 height 874
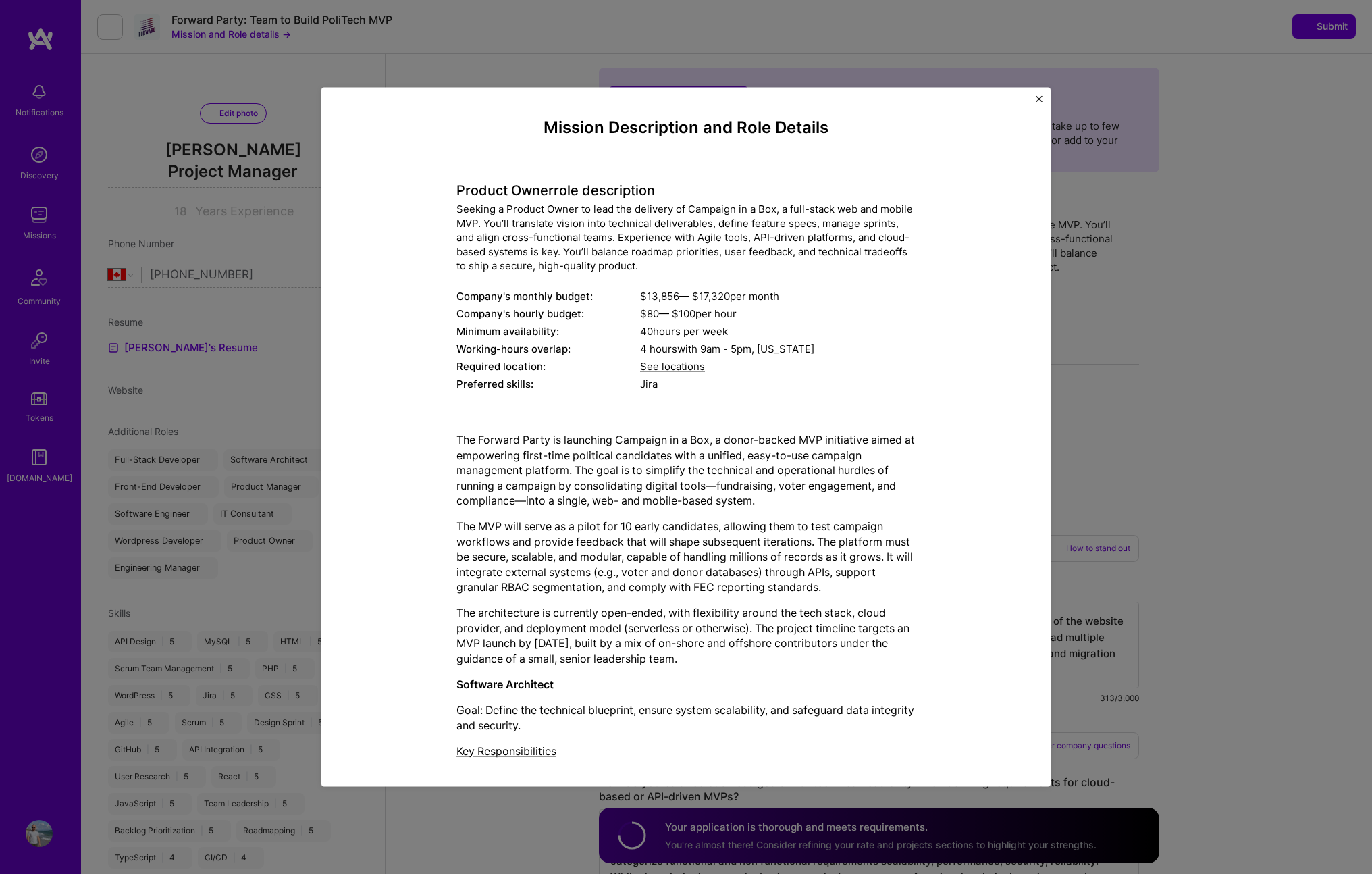
click at [1216, 204] on div "Mission Description and Role Details Product Owner role description Seeking a P…" at bounding box center [686, 437] width 1372 height 874
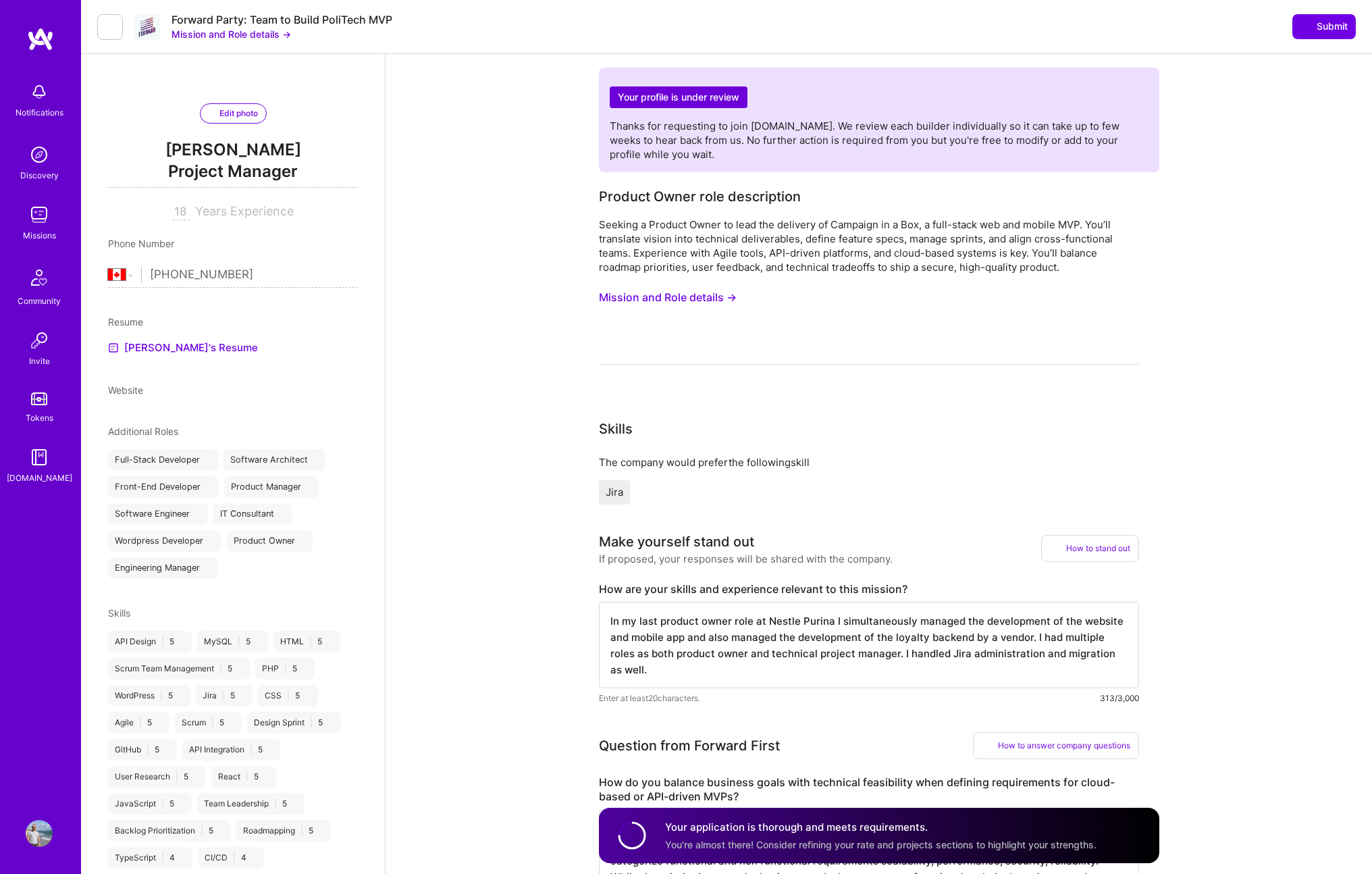
click at [197, 20] on div "Forward Party: Team to Build PoliTech MVP" at bounding box center [282, 20] width 221 height 14
drag, startPoint x: 197, startPoint y: 20, endPoint x: 226, endPoint y: 20, distance: 29.0
click at [226, 20] on div "Forward Party: Team to Build PoliTech MVP" at bounding box center [282, 20] width 221 height 14
copy div "Forward Party"
click at [34, 216] on img at bounding box center [39, 214] width 27 height 27
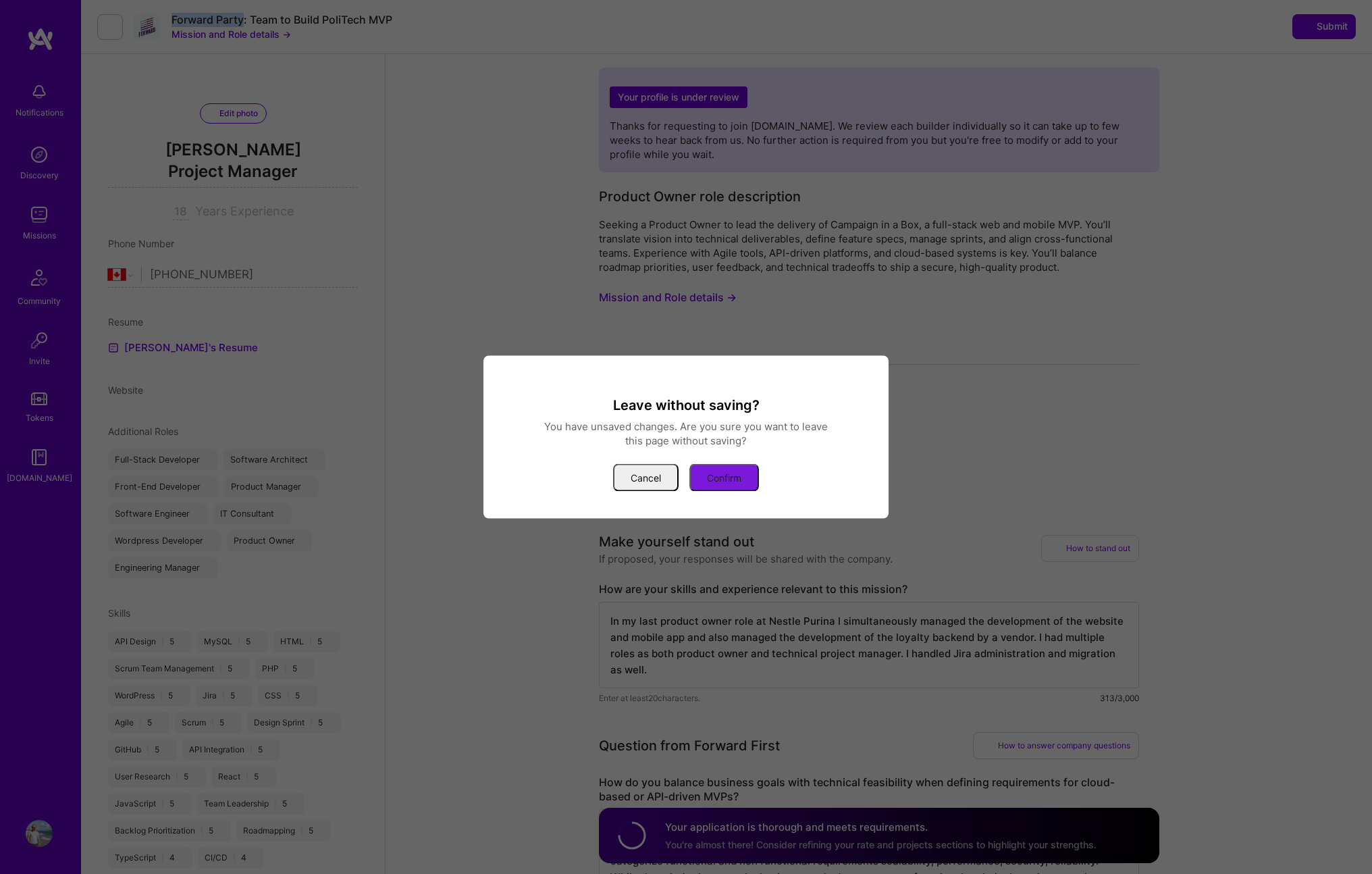
click at [719, 464] on button "Confirm" at bounding box center [724, 478] width 69 height 28
